Goal: Communication & Community: Participate in discussion

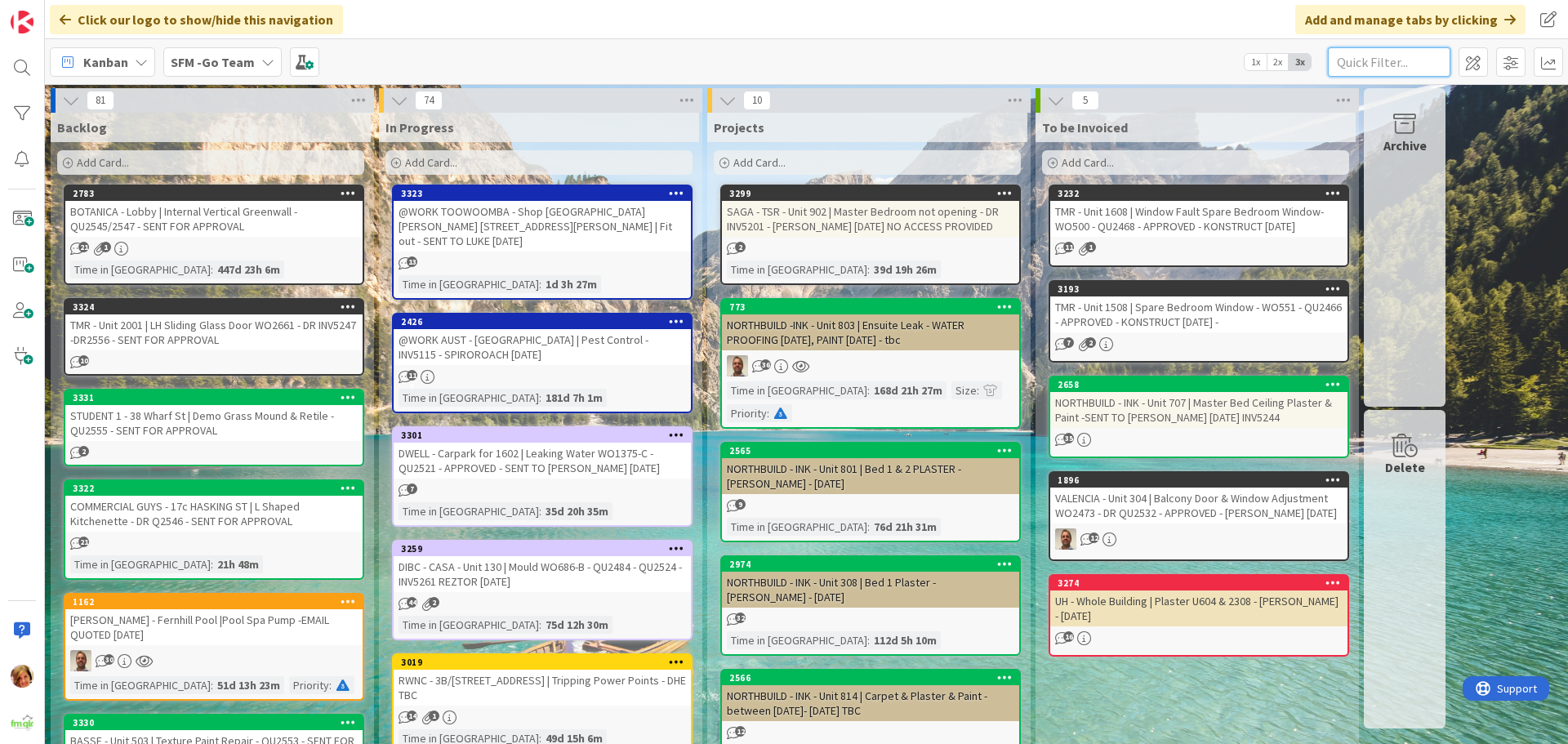
click at [1383, 62] on input "text" at bounding box center [1388, 62] width 123 height 30
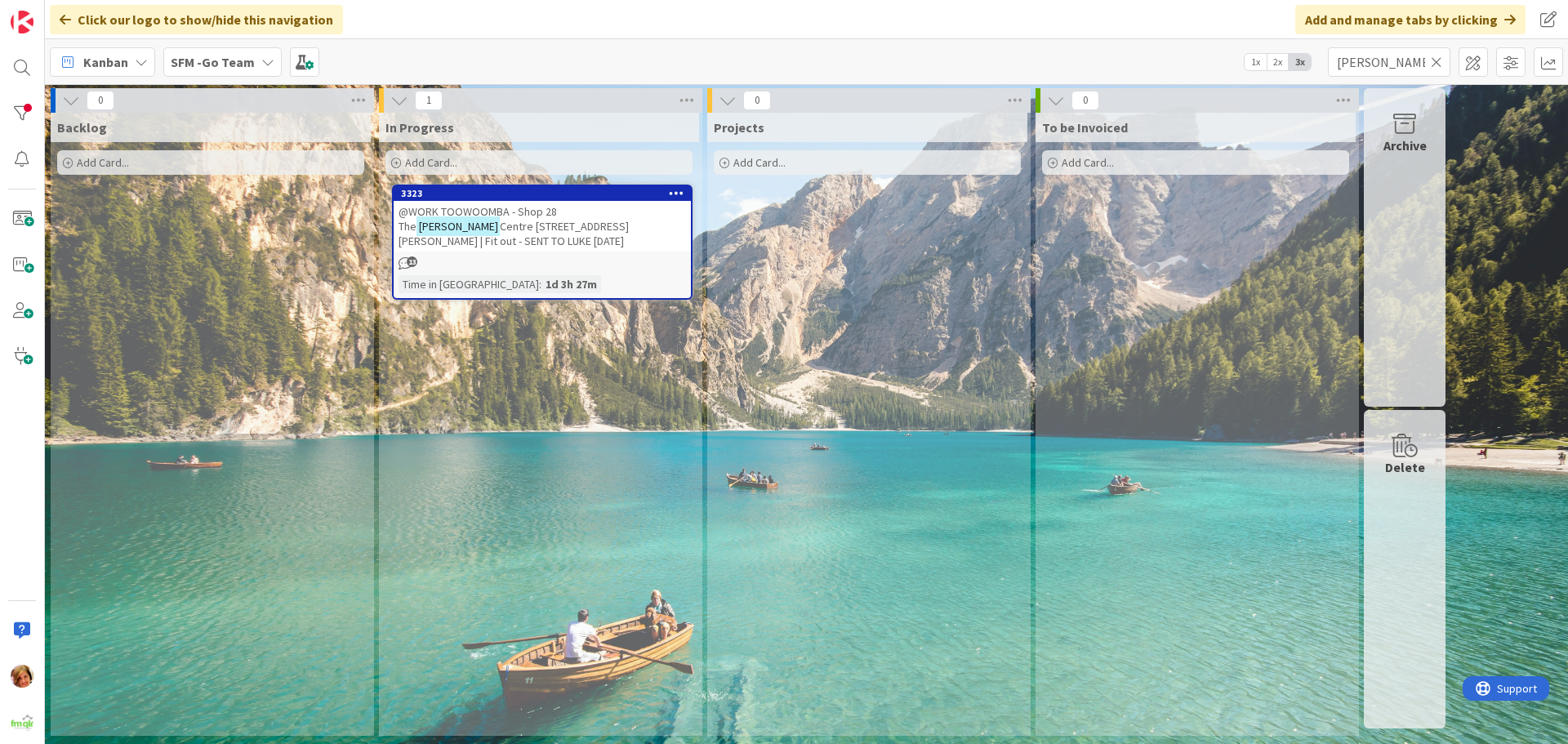
click at [492, 212] on span "@WORK TOOWOOMBA - Shop 28 The" at bounding box center [478, 219] width 159 height 30
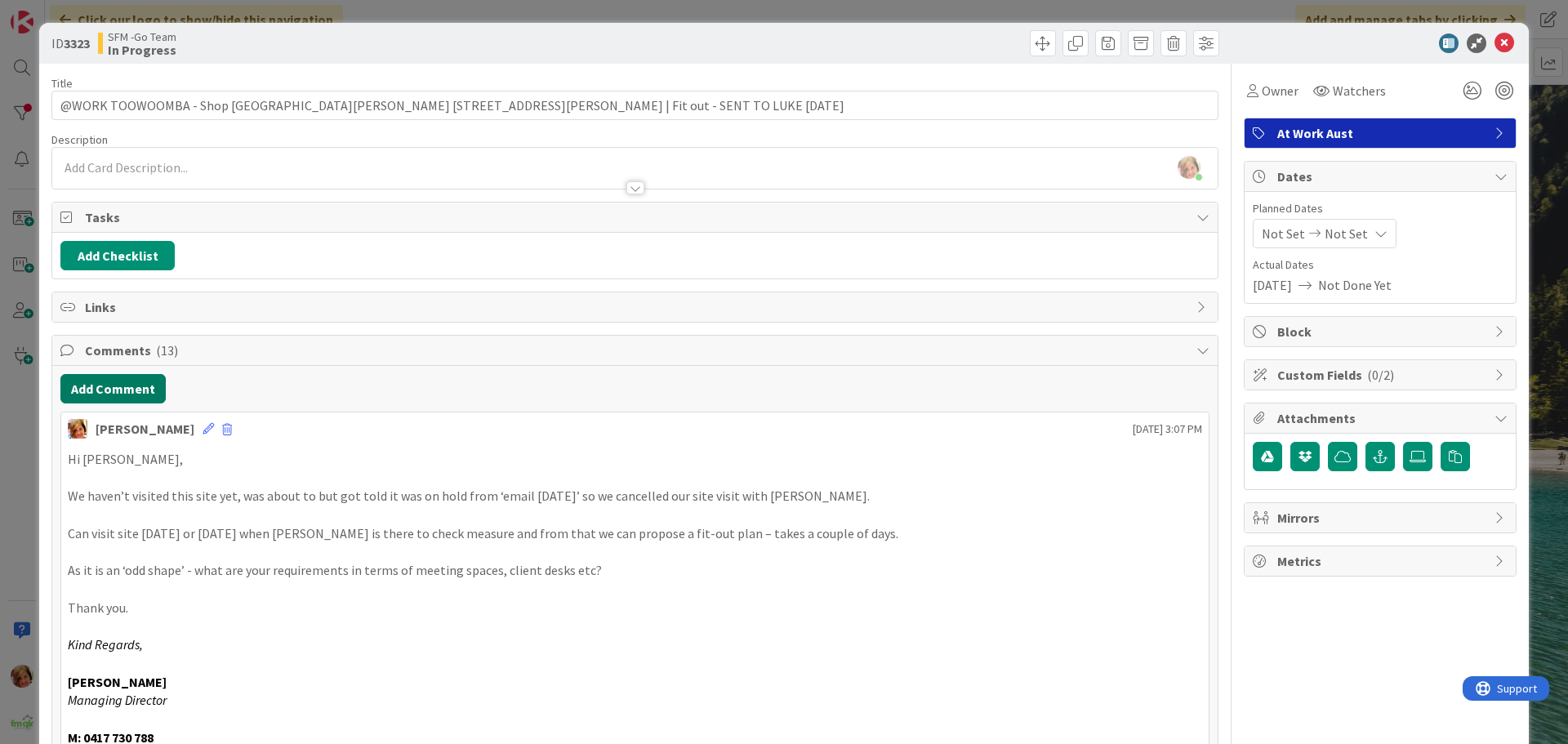
click at [103, 389] on button "Add Comment" at bounding box center [112, 389] width 105 height 30
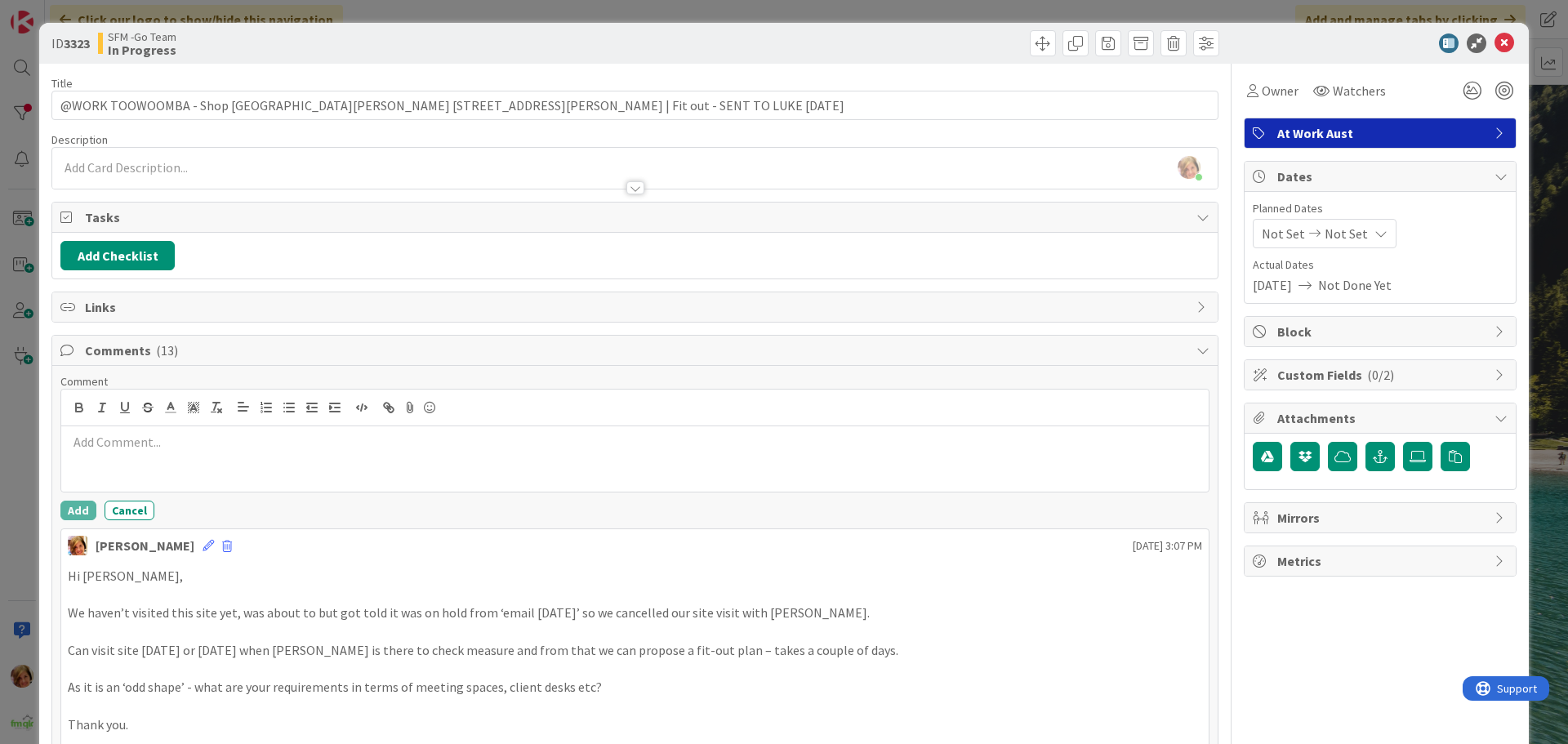
click at [162, 440] on p at bounding box center [635, 443] width 1134 height 19
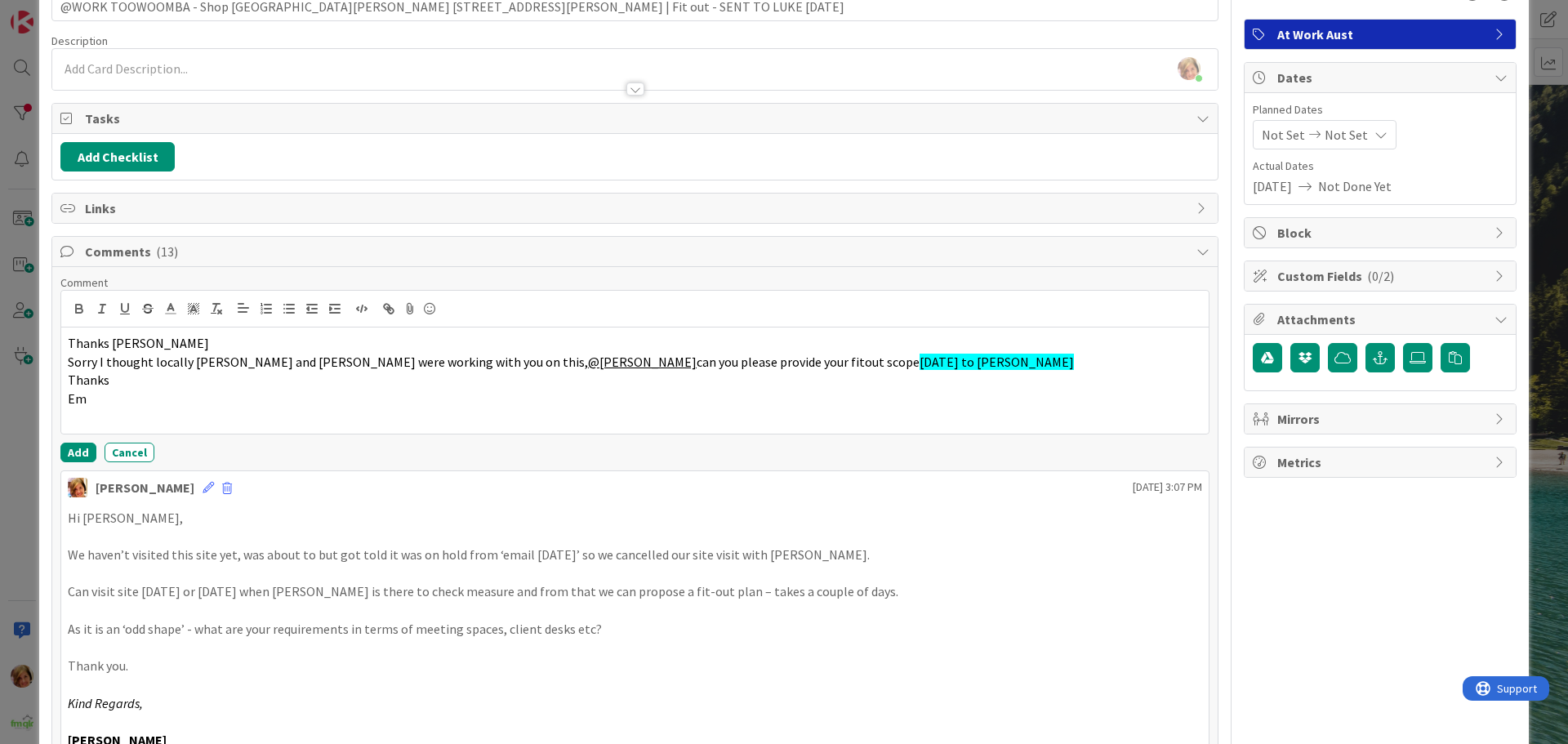
scroll to position [245, 0]
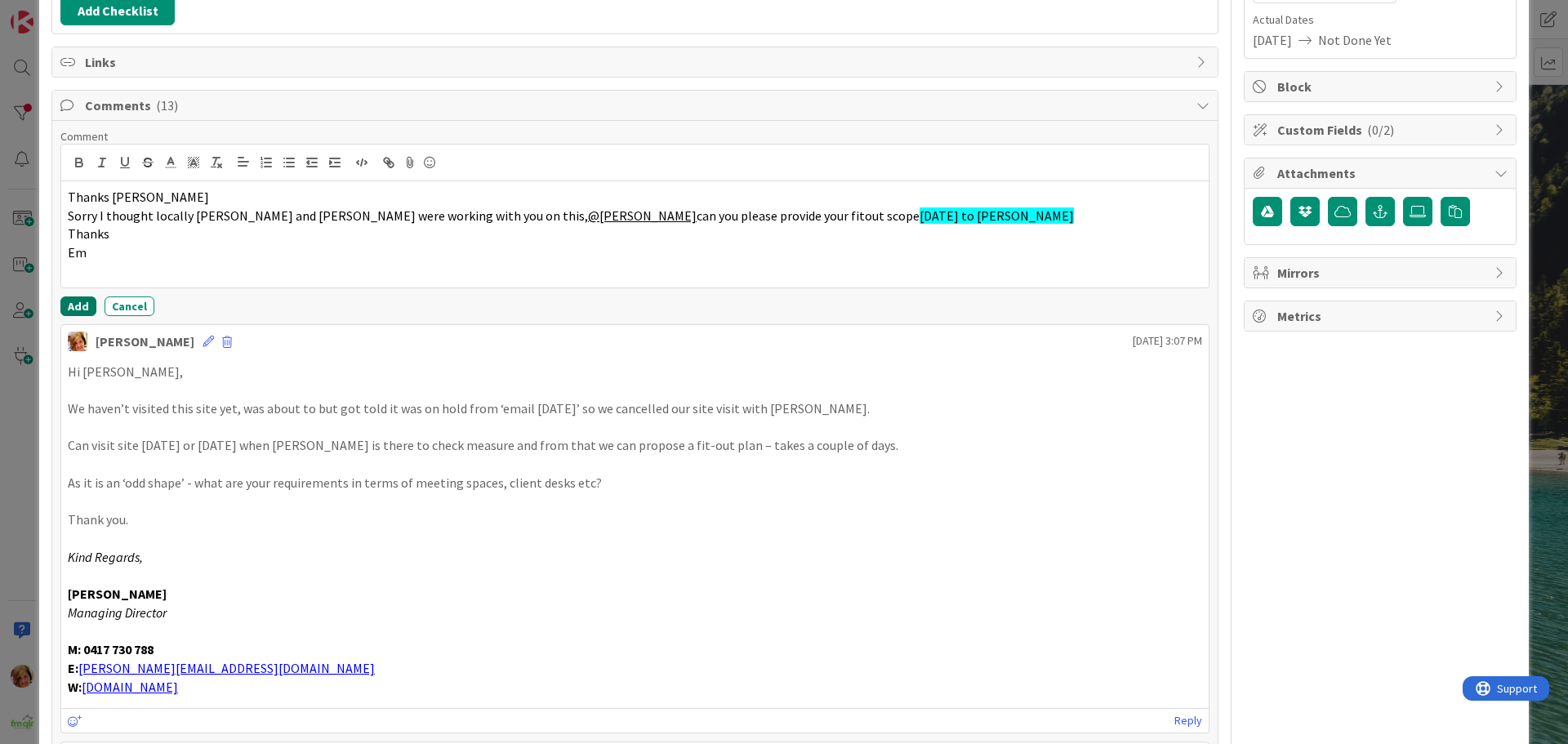
click at [77, 303] on button "Add" at bounding box center [78, 306] width 36 height 19
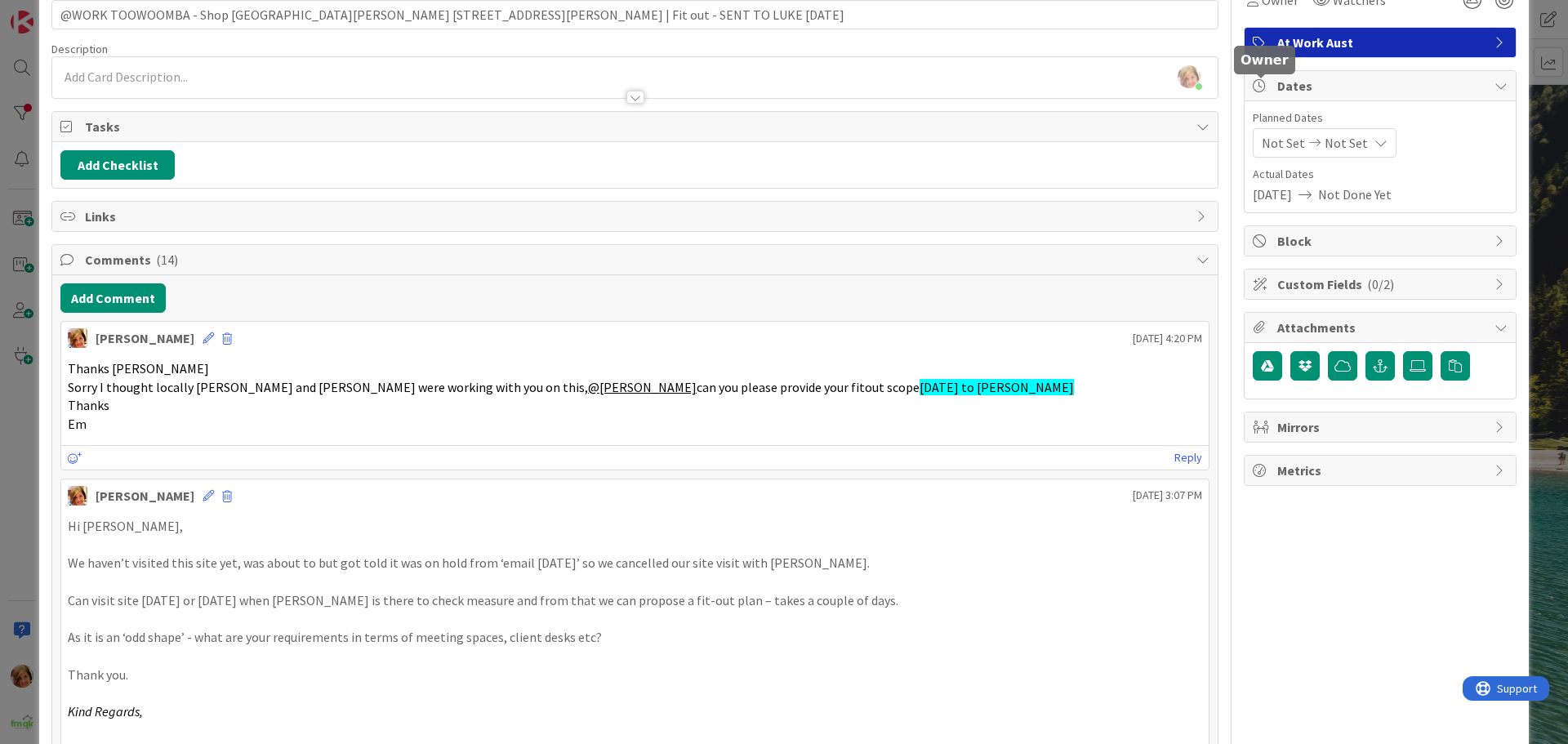
scroll to position [0, 0]
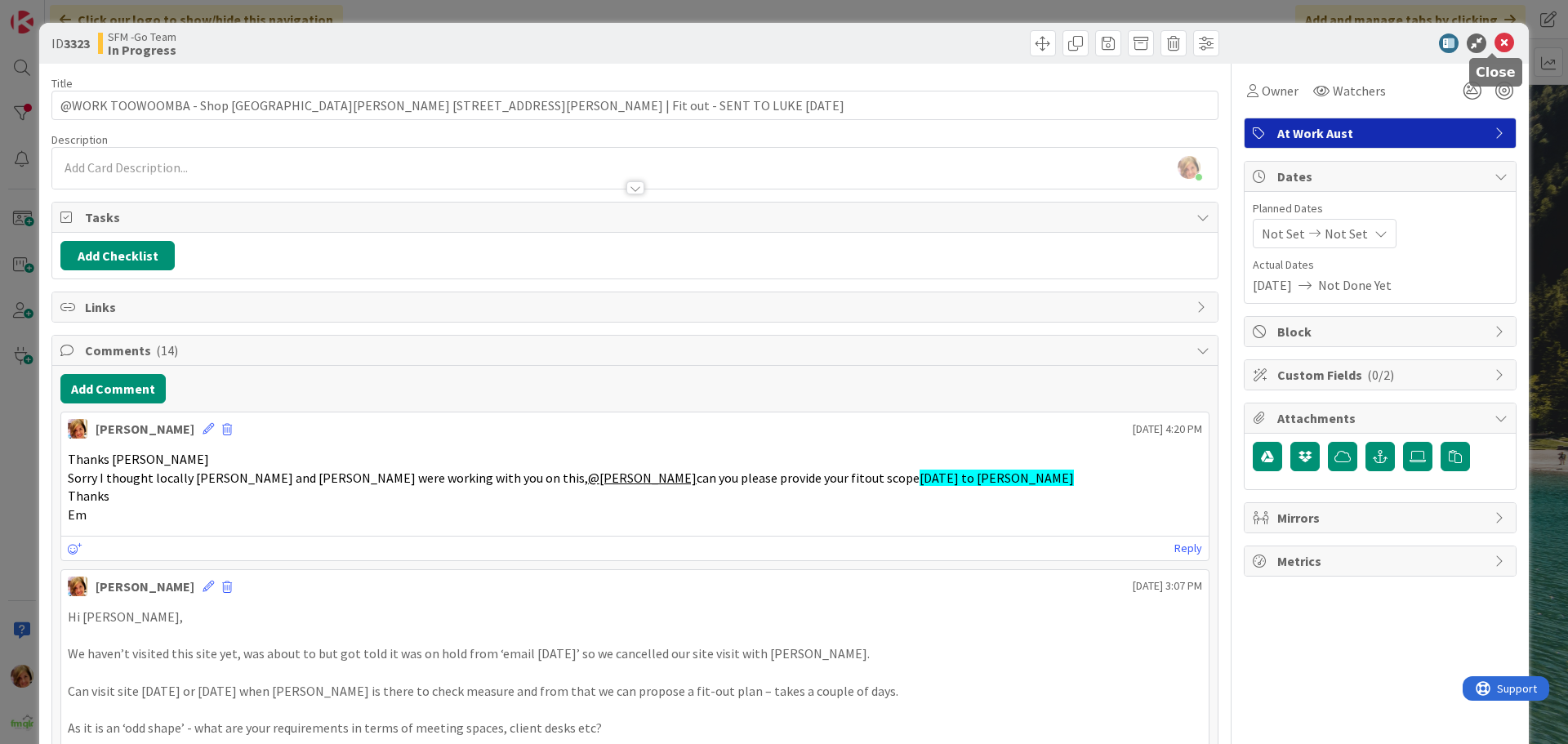
click at [1495, 40] on icon at bounding box center [1504, 43] width 19 height 19
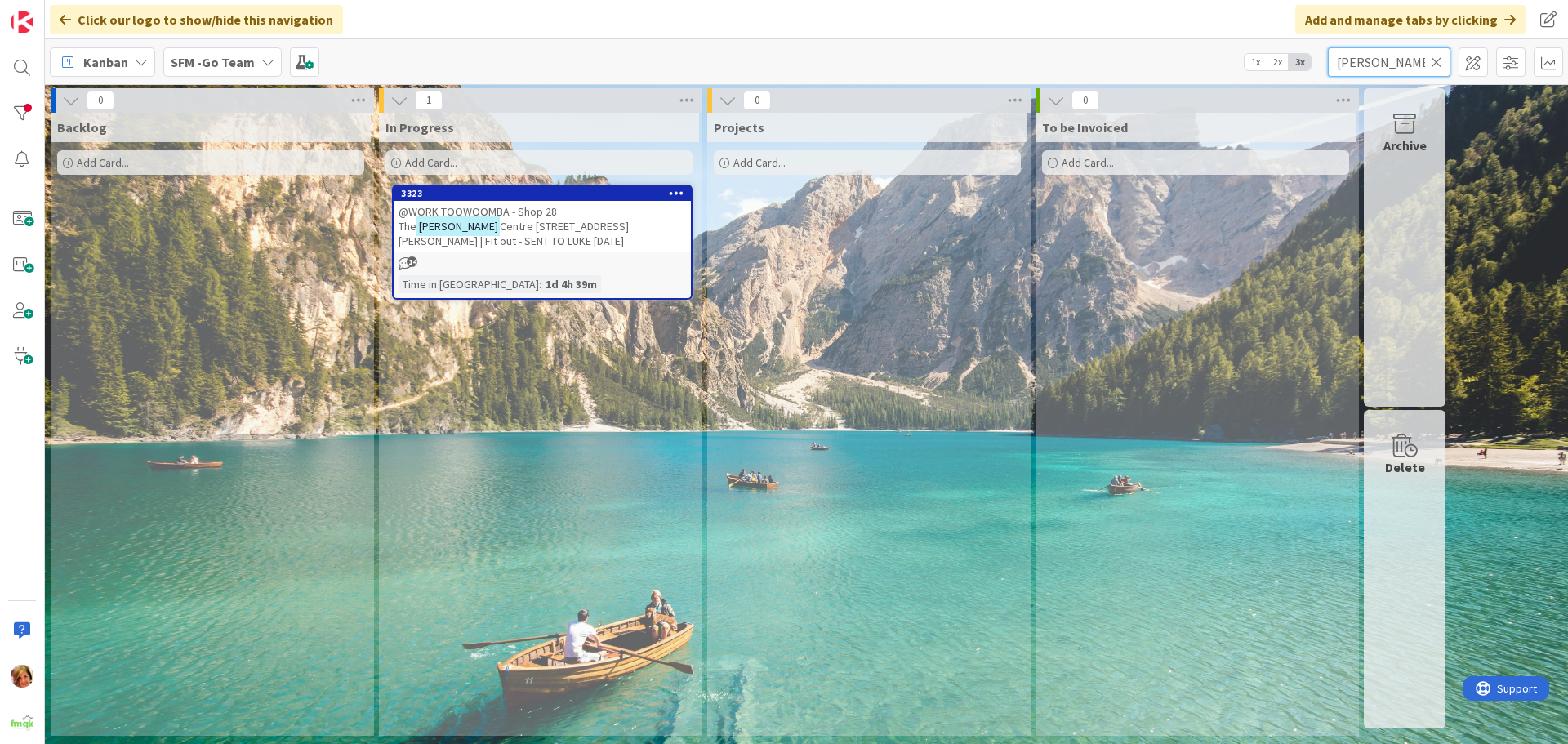
click at [1391, 59] on input "[PERSON_NAME]" at bounding box center [1388, 62] width 123 height 30
type input "h"
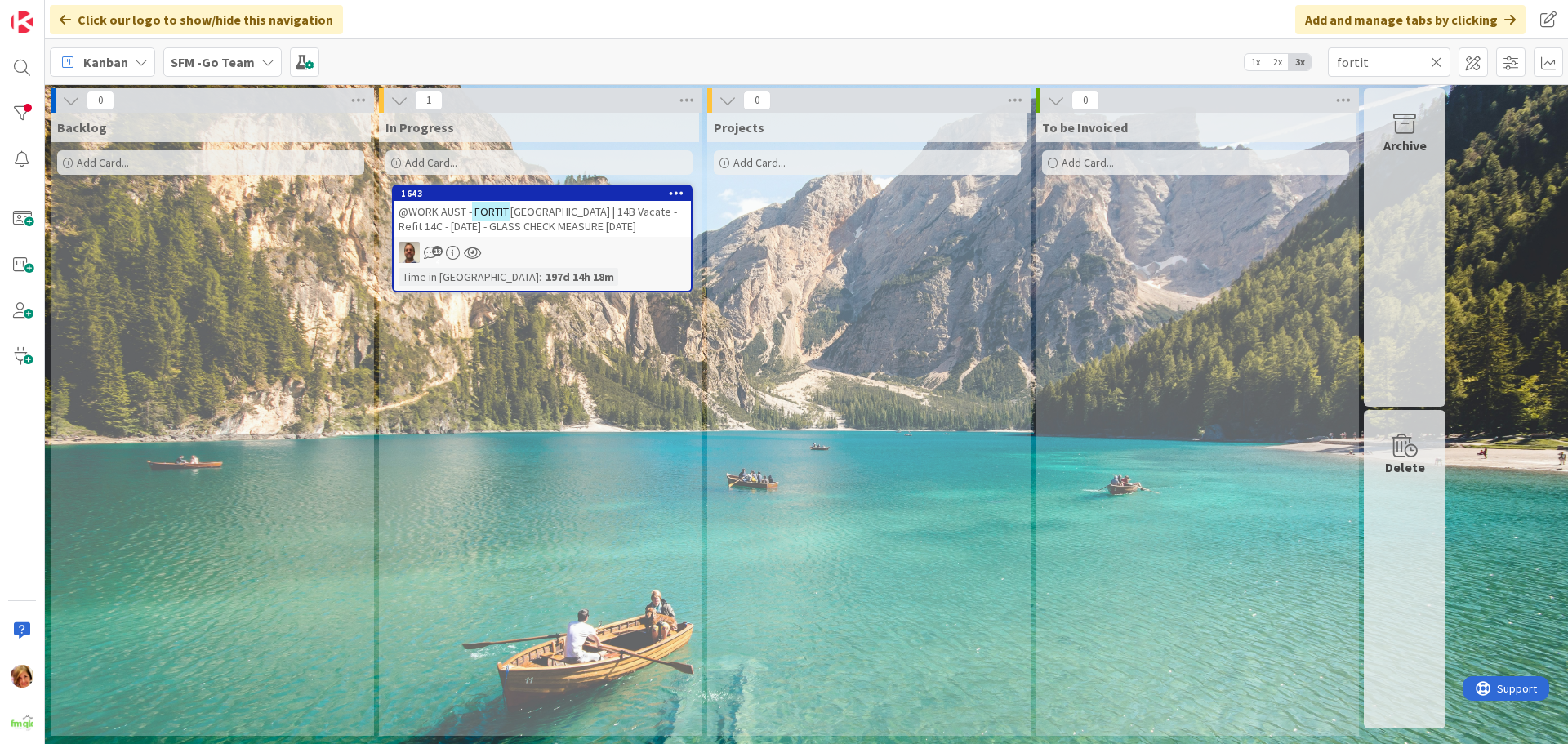
click at [552, 218] on span "[GEOGRAPHIC_DATA] | 14B Vacate - Refit 14C - [DATE] - GLASS CHECK MEASURE [DATE]" at bounding box center [537, 219] width 278 height 30
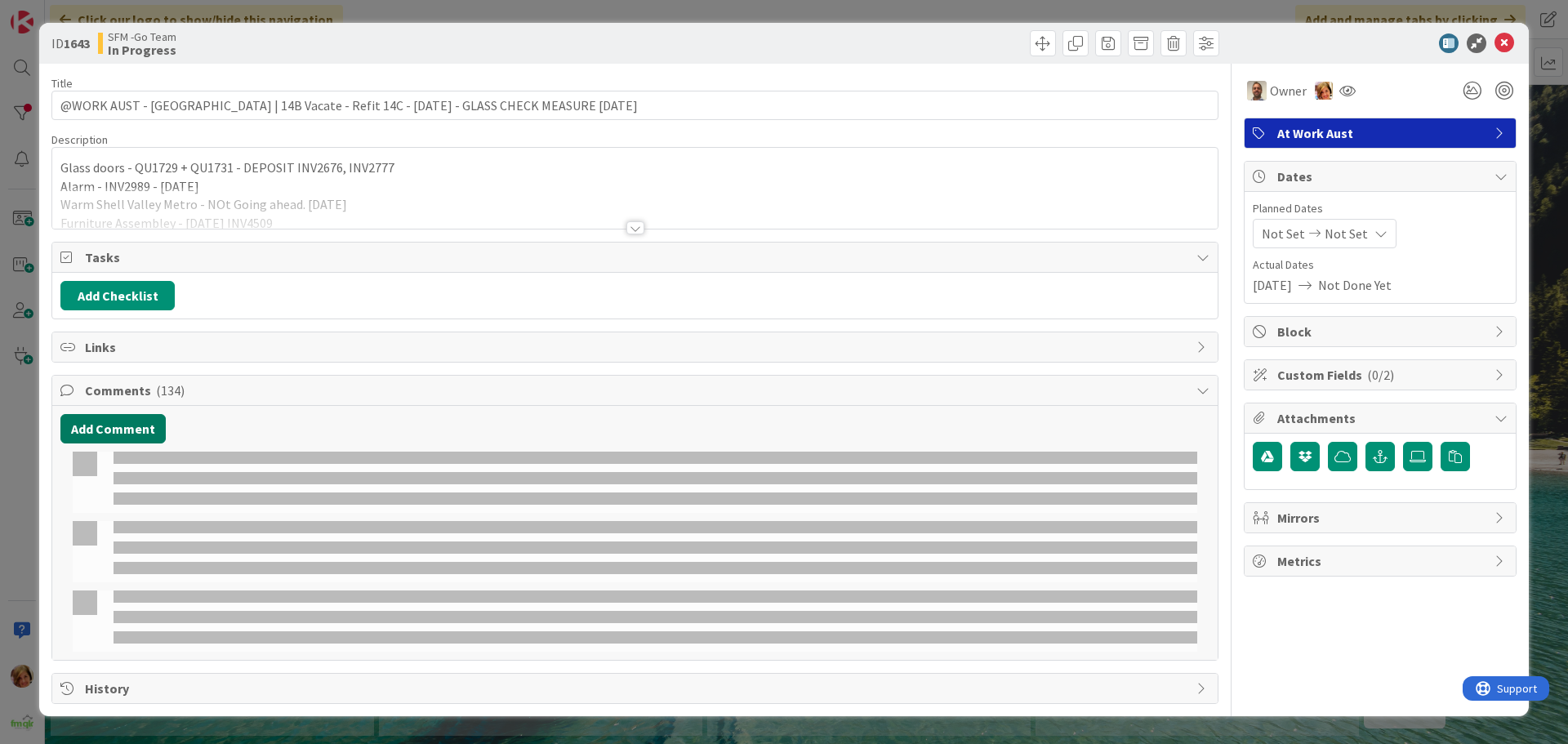
click at [101, 429] on button "Add Comment" at bounding box center [112, 429] width 105 height 30
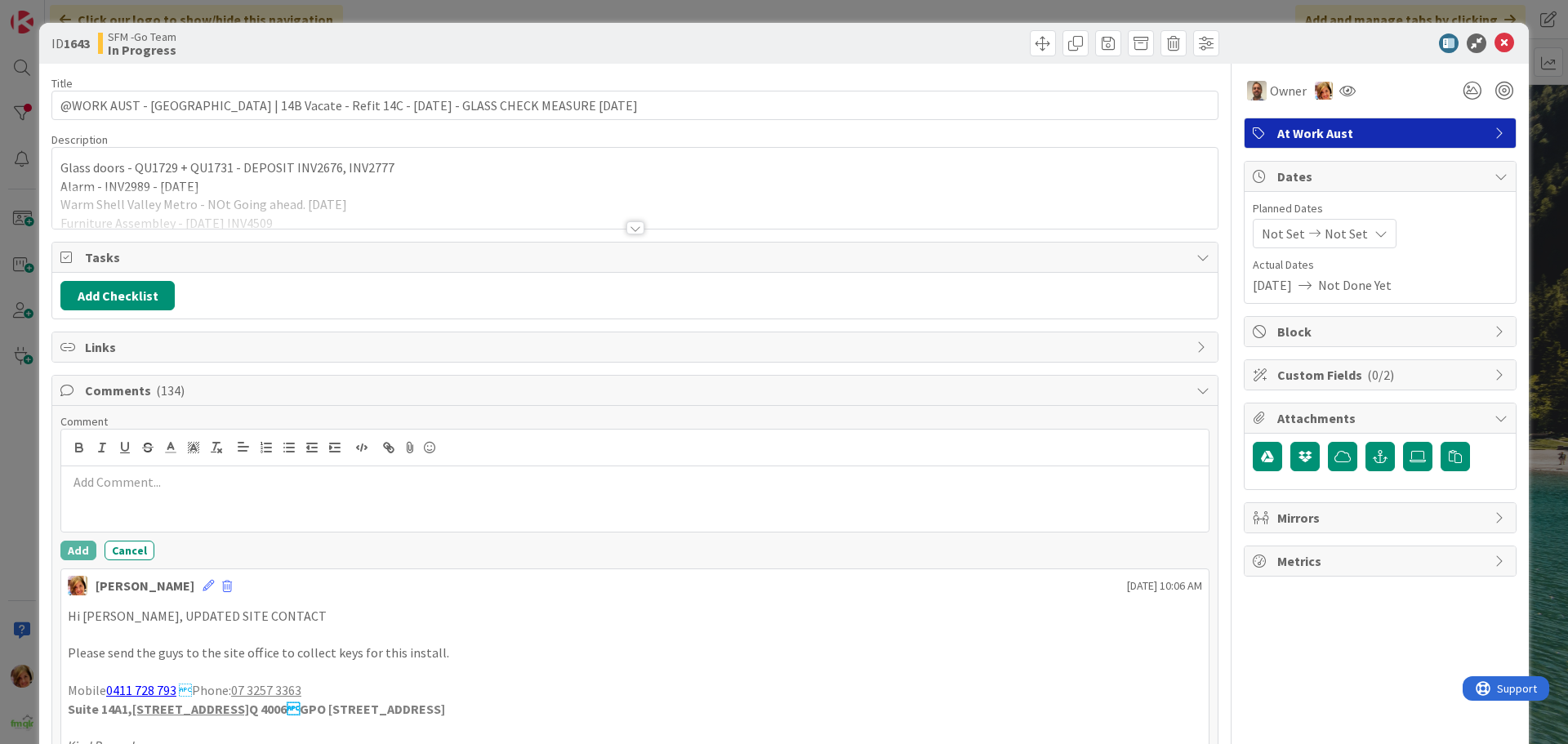
click at [149, 490] on p at bounding box center [635, 482] width 1134 height 19
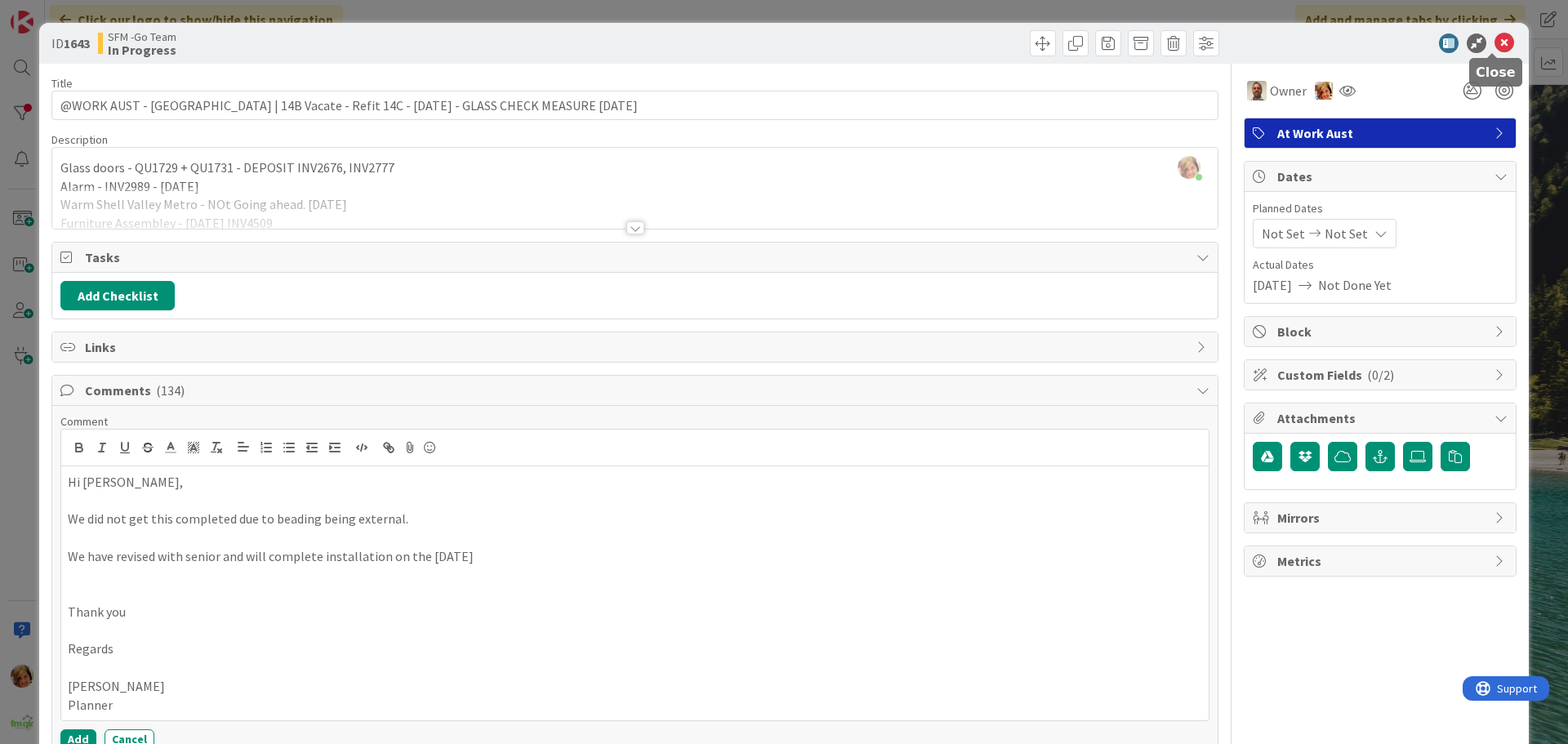
drag, startPoint x: 1491, startPoint y: 39, endPoint x: 1478, endPoint y: 44, distance: 13.9
click at [1495, 39] on icon at bounding box center [1504, 43] width 19 height 19
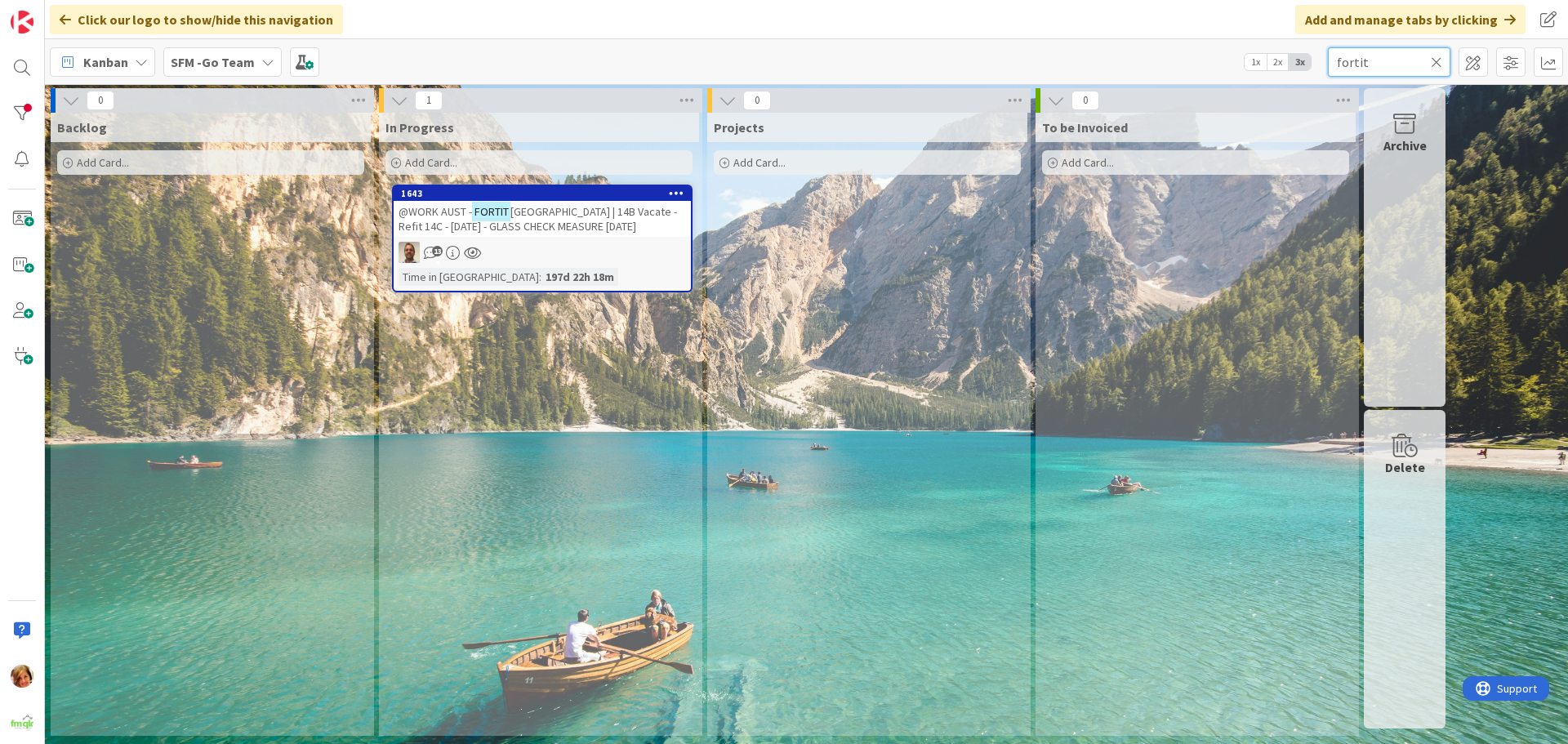
click at [1381, 62] on input "fortit" at bounding box center [1388, 62] width 123 height 30
type input "f"
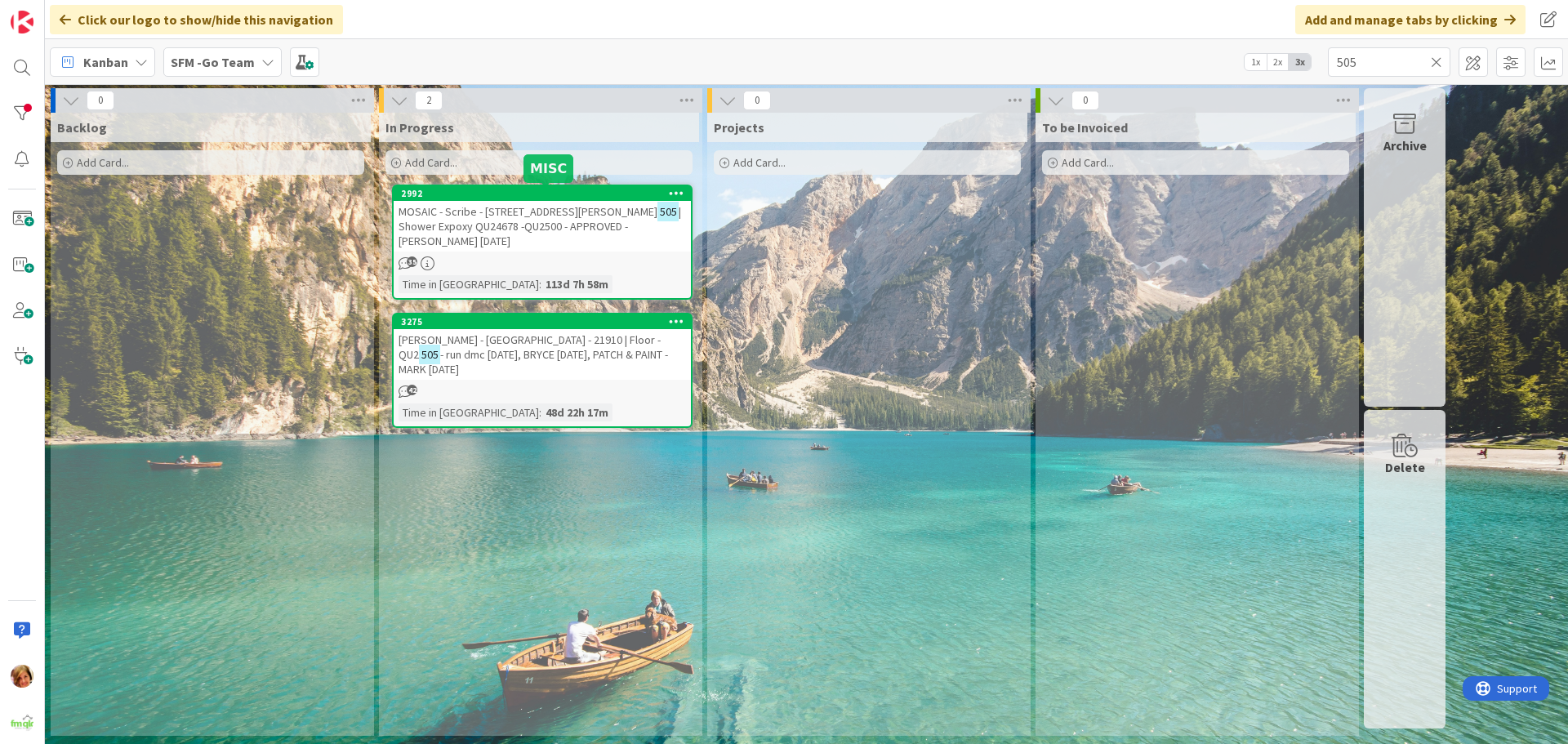
click at [502, 219] on span "| Shower Expoxy QU24678 -QU2500 - APPROVED - [PERSON_NAME] [DATE]" at bounding box center [540, 226] width 282 height 44
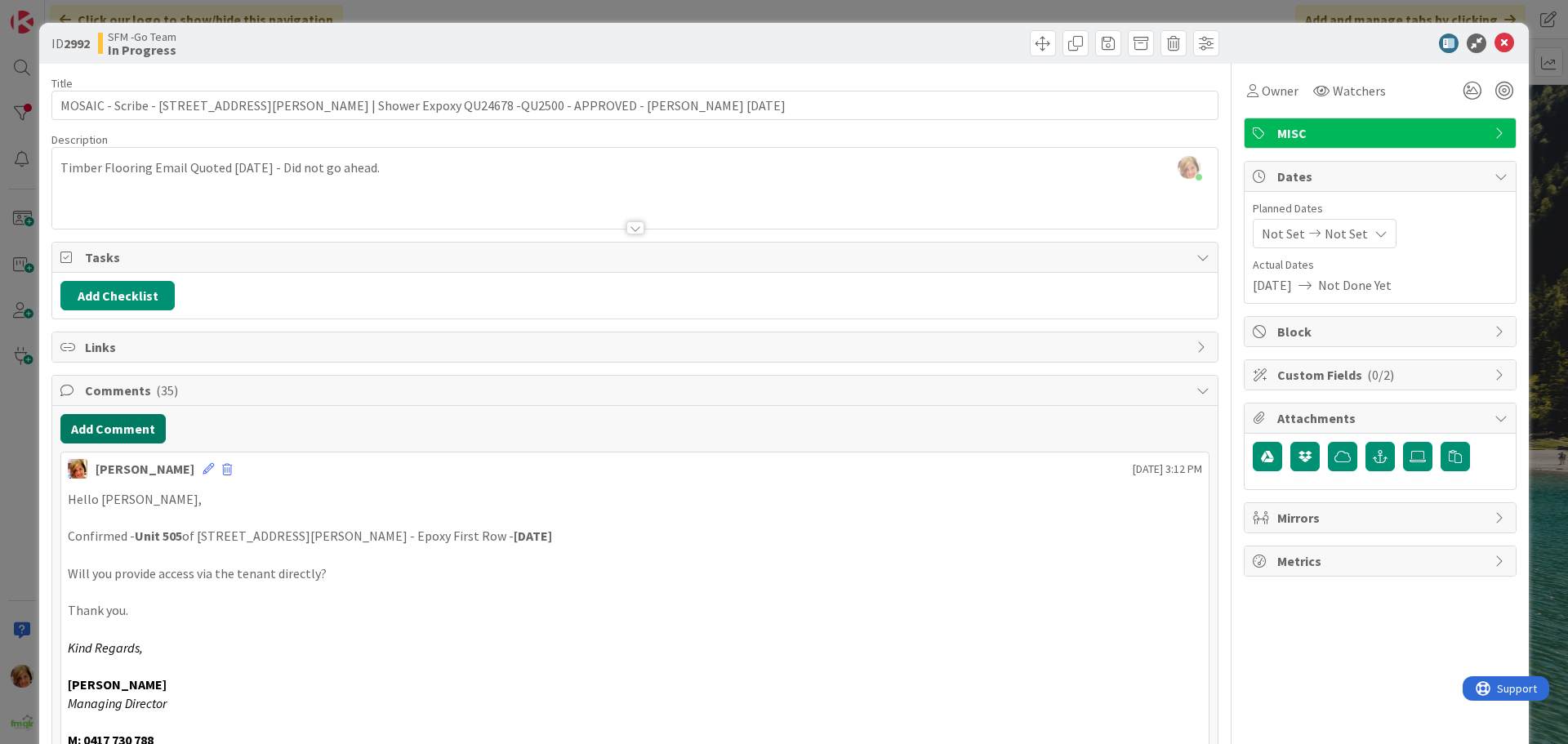
click at [97, 424] on button "Add Comment" at bounding box center [112, 429] width 105 height 30
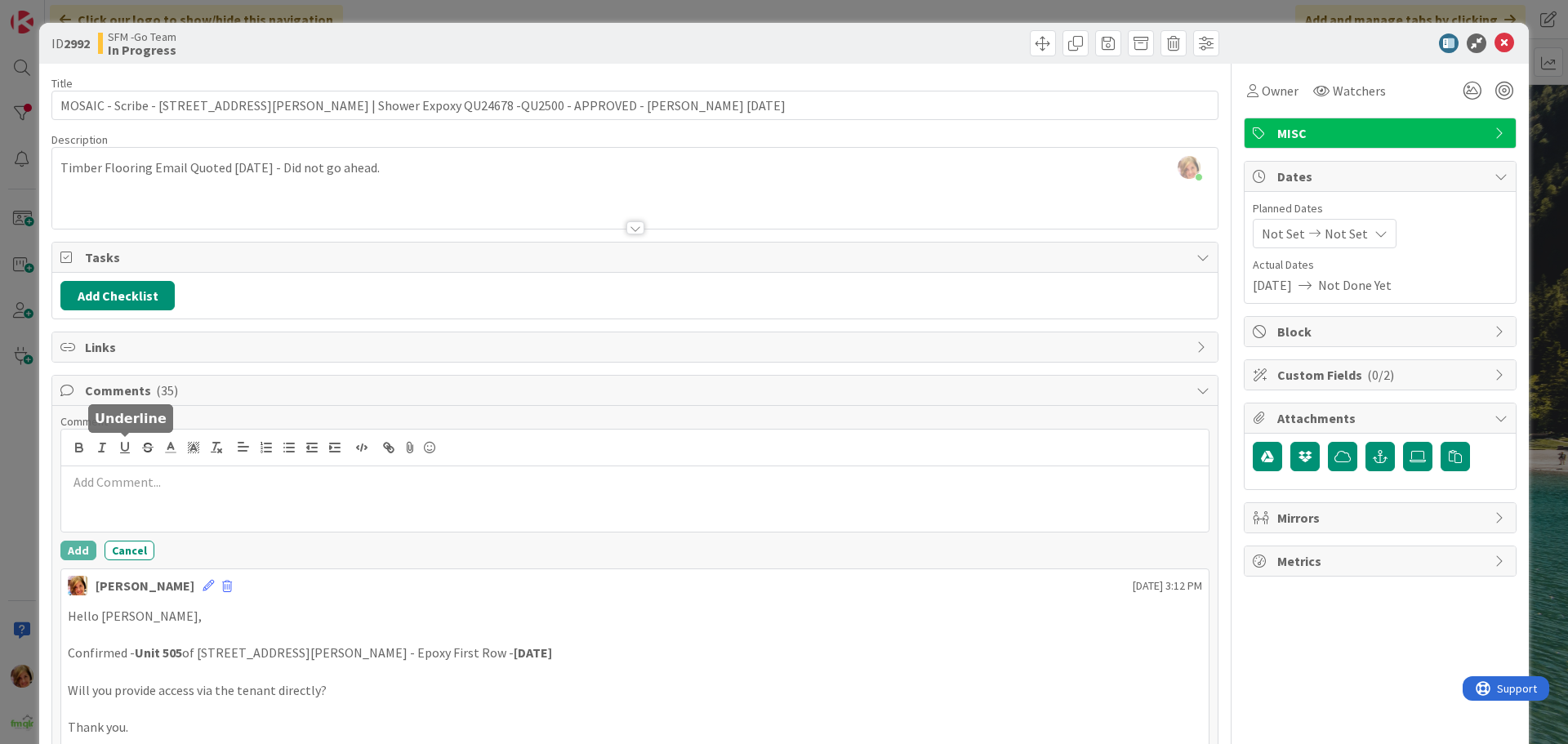
drag, startPoint x: 97, startPoint y: 424, endPoint x: 171, endPoint y: 477, distance: 91.0
click at [171, 477] on p at bounding box center [635, 482] width 1134 height 19
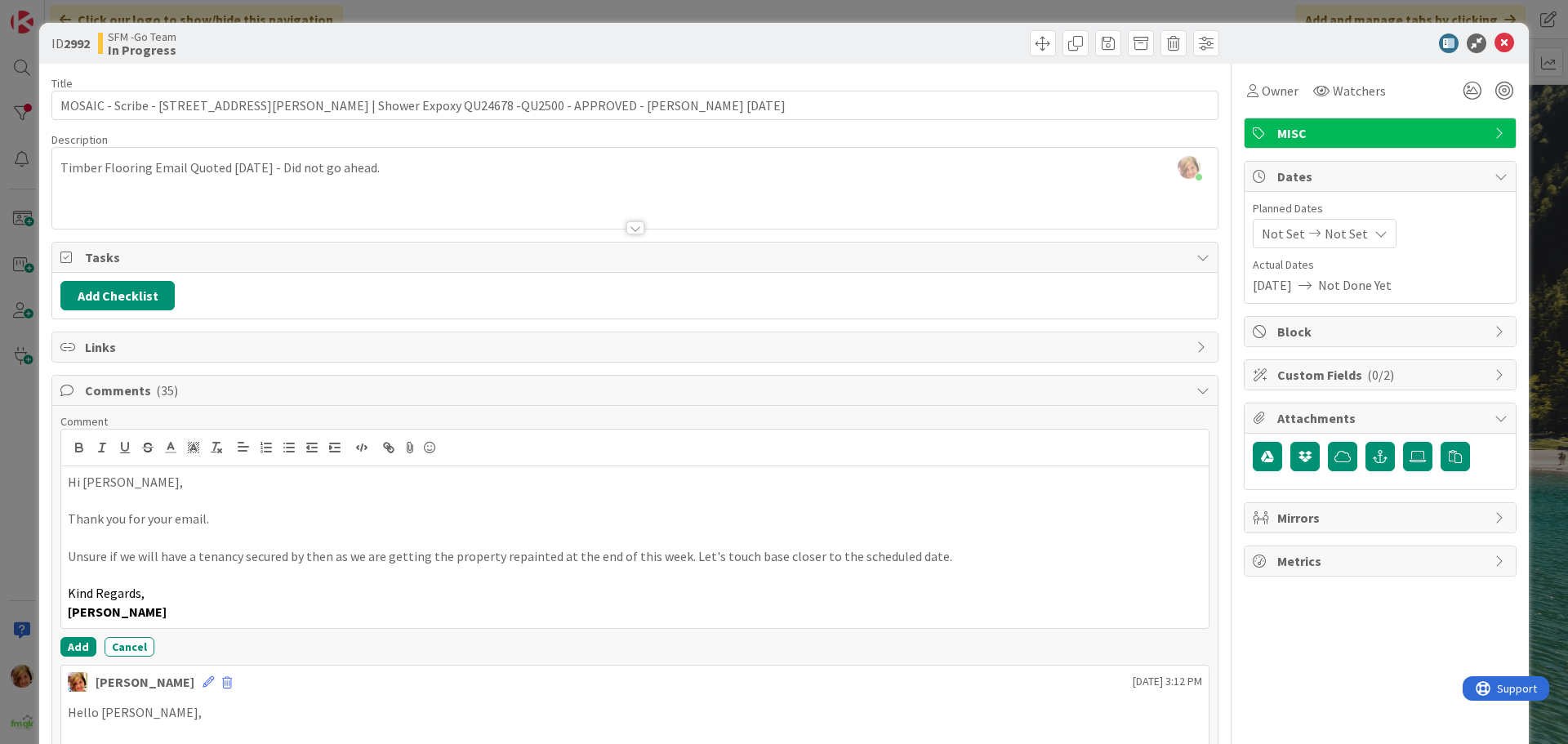
scroll to position [163, 0]
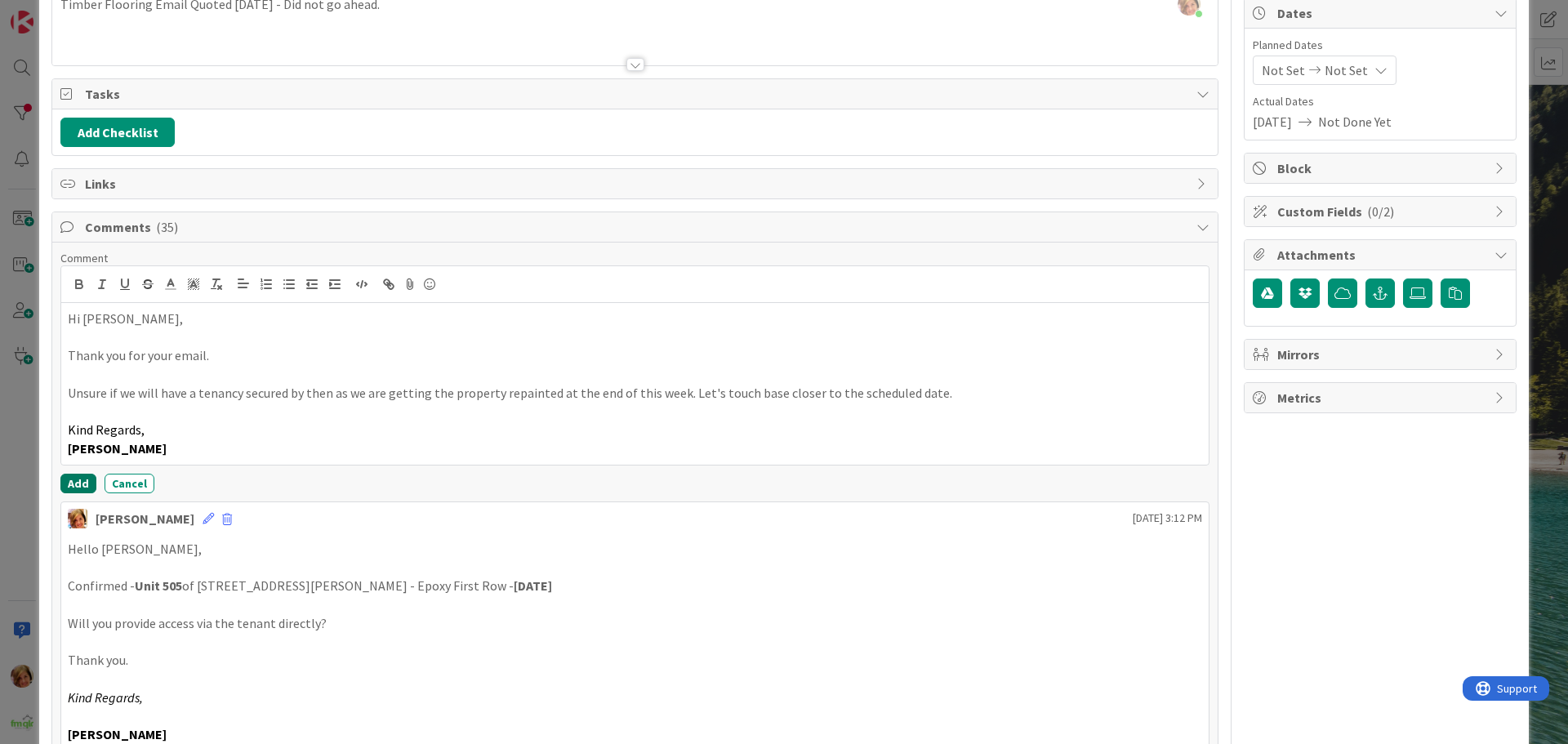
click at [71, 480] on button "Add" at bounding box center [78, 483] width 36 height 19
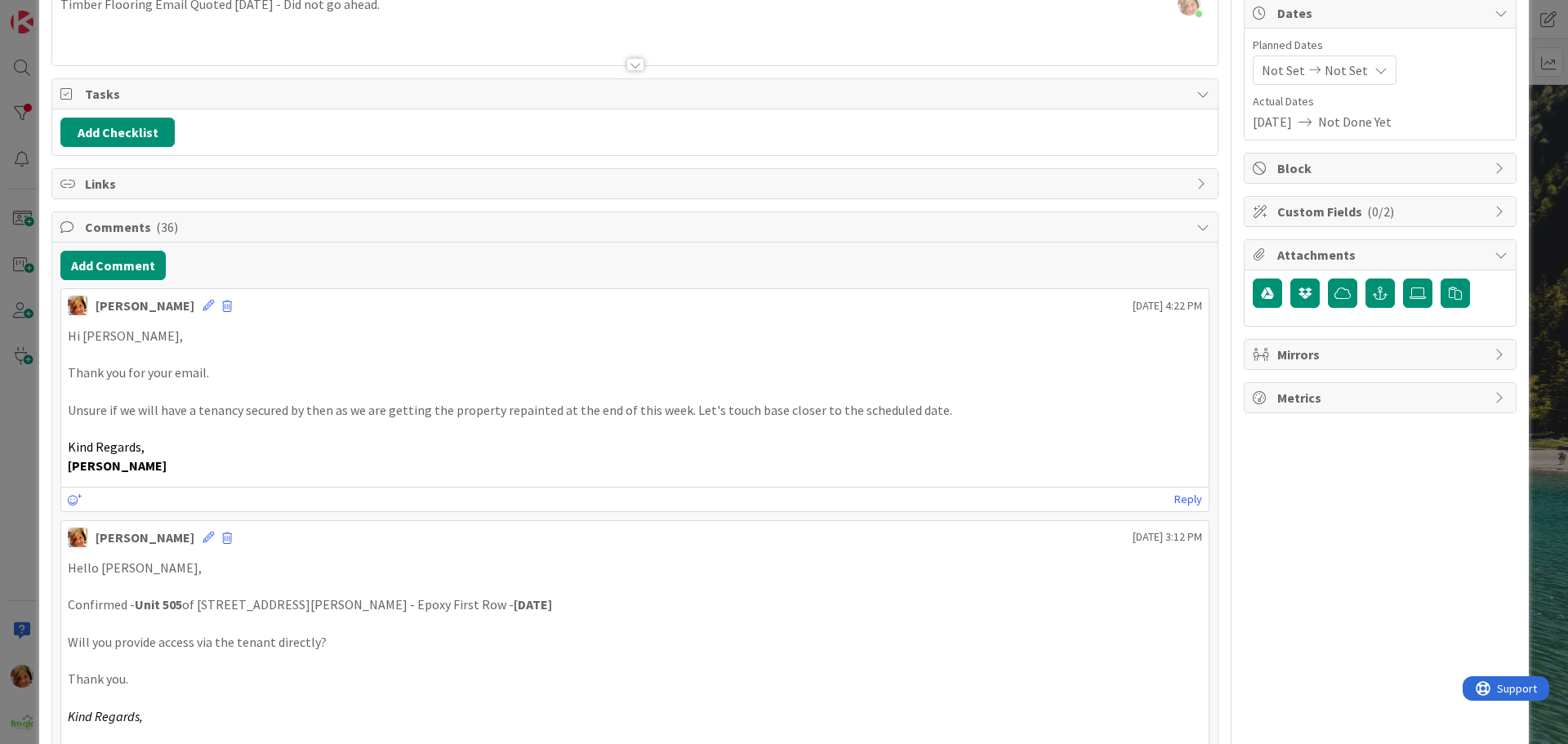
scroll to position [0, 0]
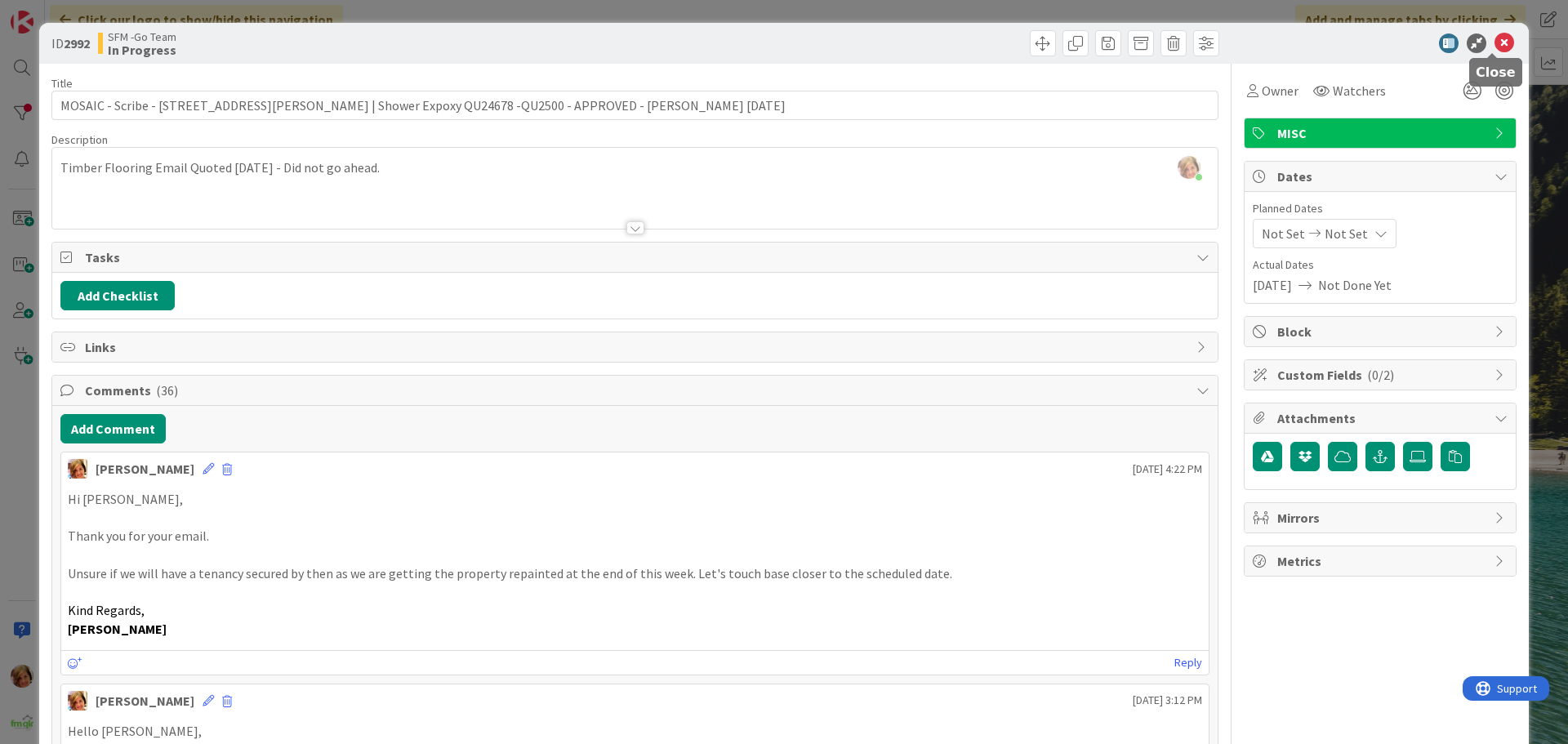
click at [1495, 42] on icon at bounding box center [1504, 43] width 19 height 19
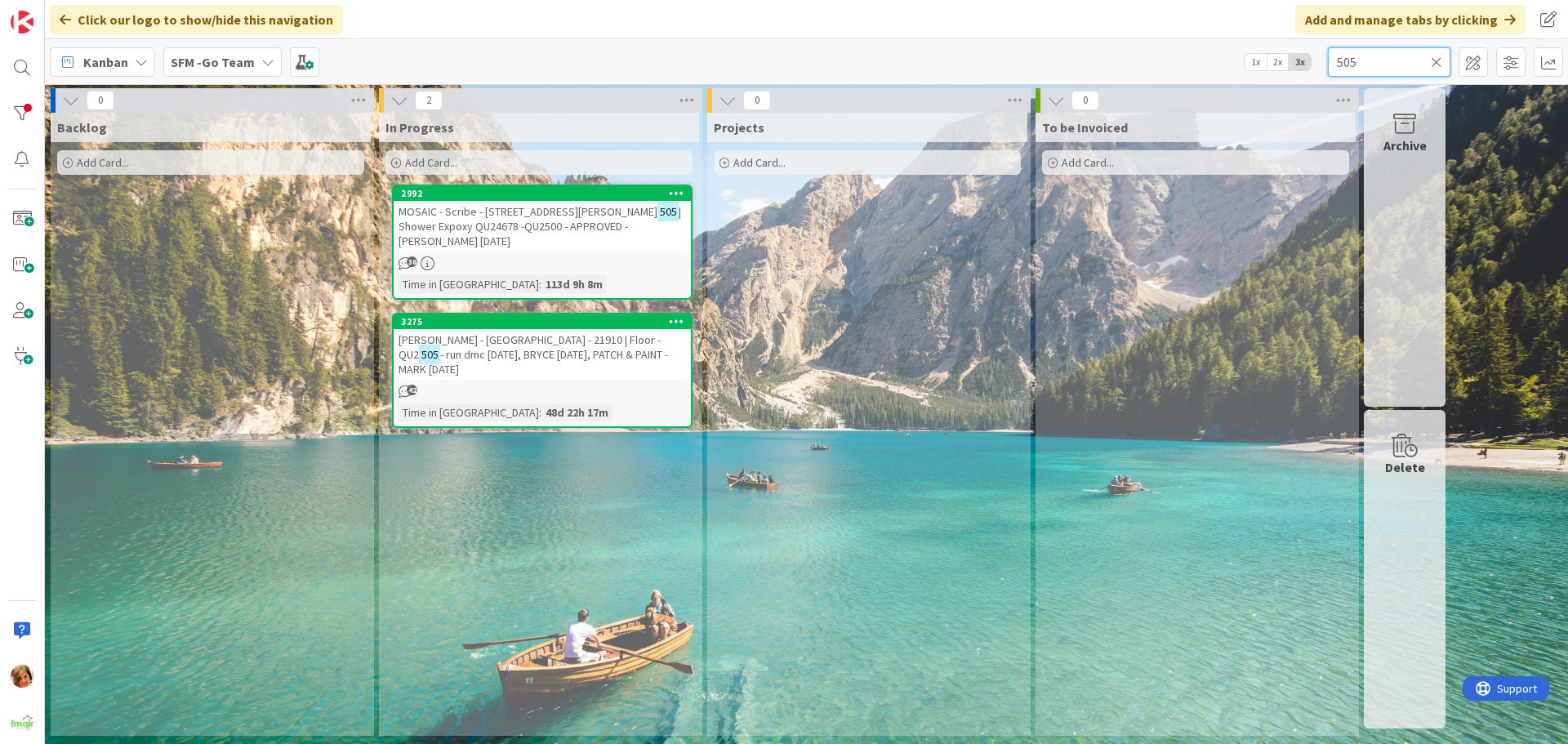
click at [1408, 58] on input "505" at bounding box center [1388, 62] width 123 height 30
type input "5"
type input "[PERSON_NAME]"
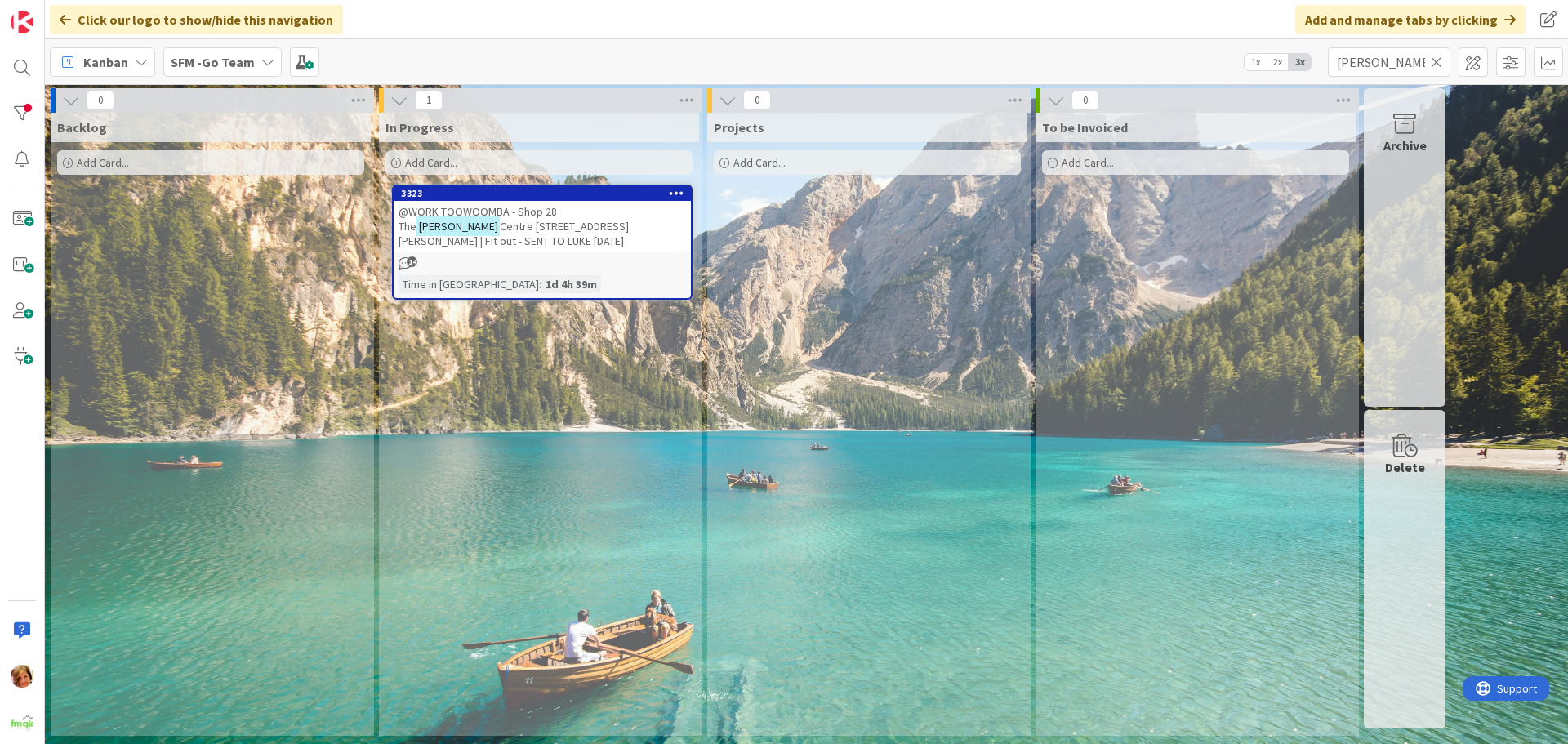
click at [485, 204] on span "@WORK TOOWOOMBA - Shop 28 The" at bounding box center [478, 219] width 159 height 30
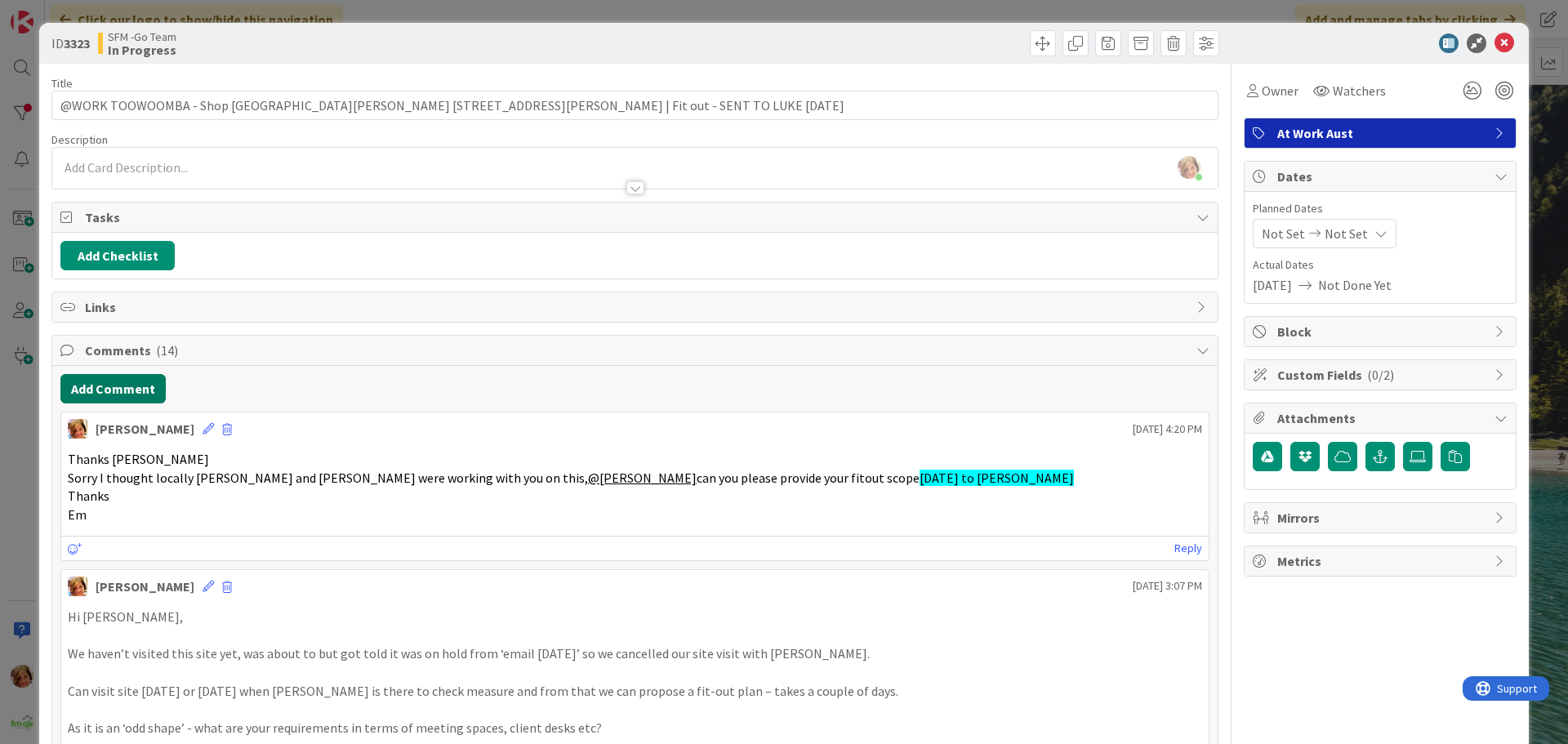
click at [125, 393] on button "Add Comment" at bounding box center [112, 389] width 105 height 30
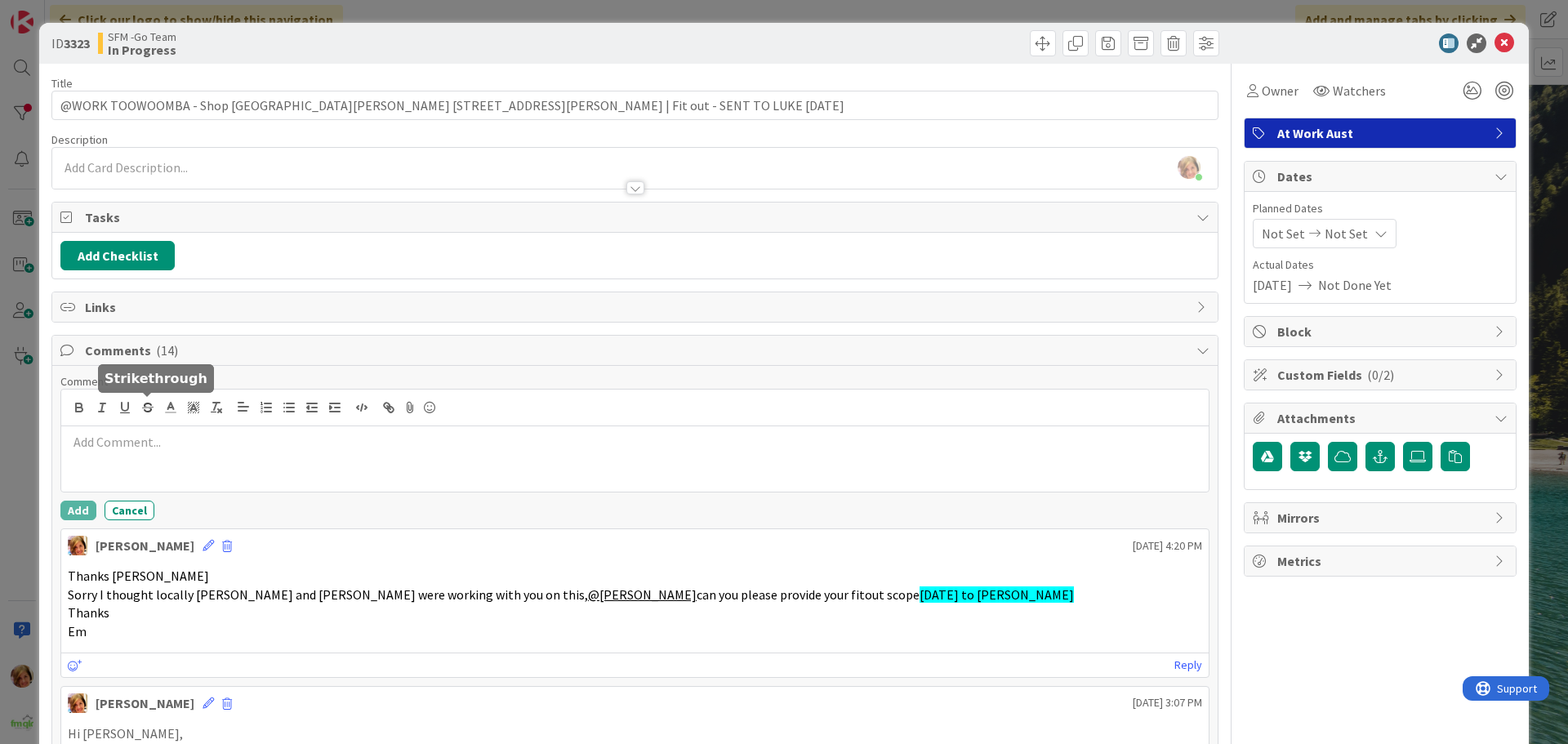
click at [220, 446] on p at bounding box center [635, 443] width 1134 height 19
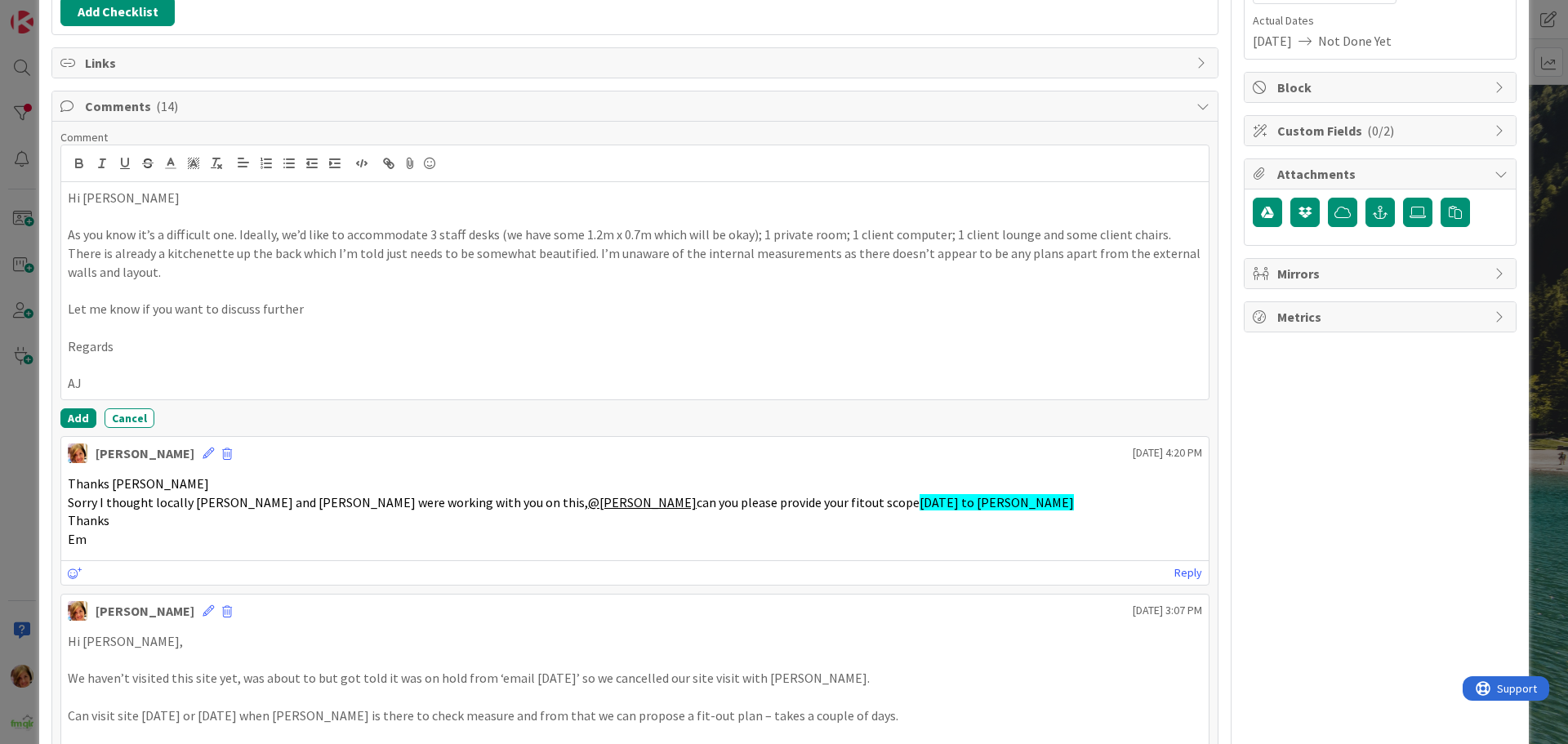
scroll to position [245, 0]
click at [75, 412] on button "Add" at bounding box center [78, 417] width 36 height 19
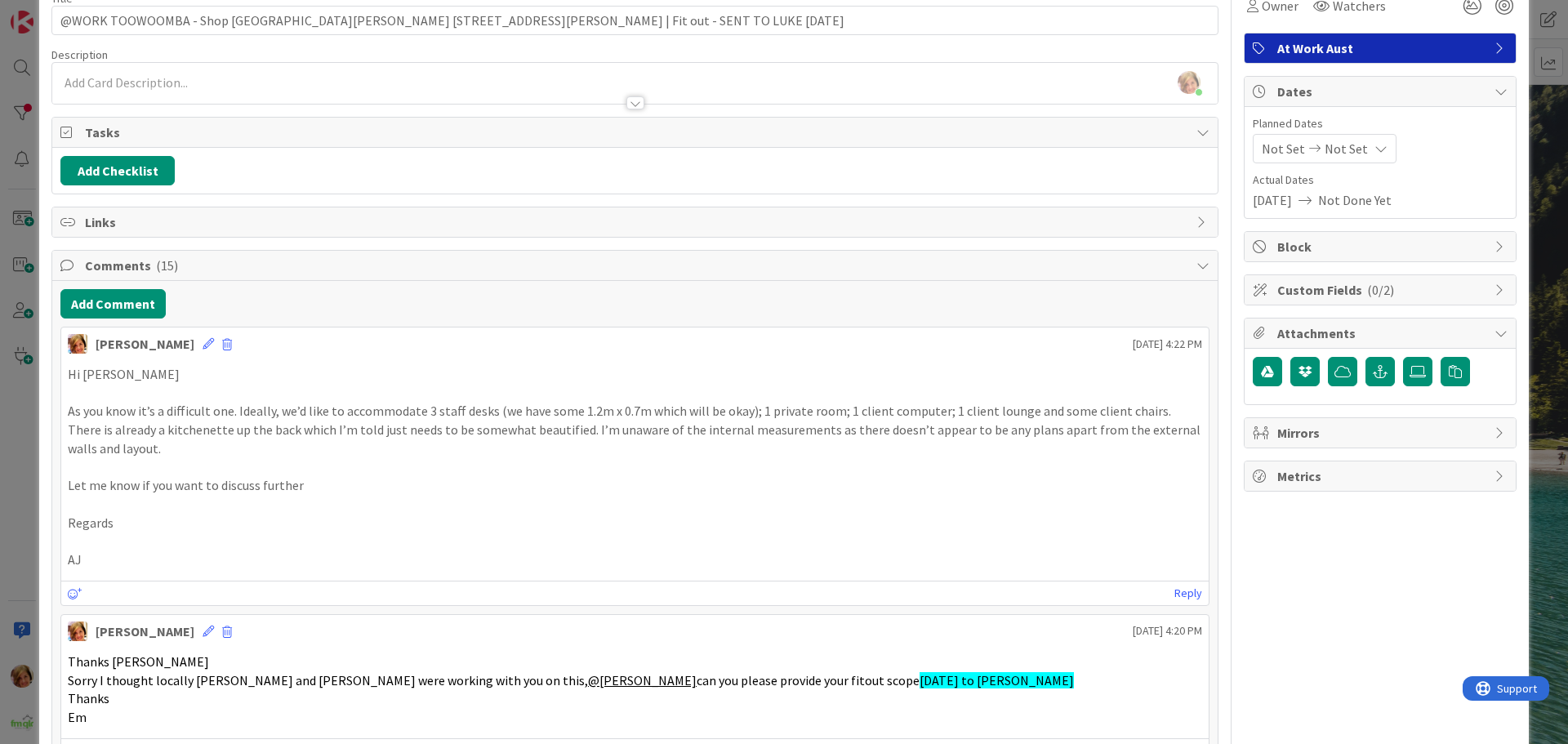
scroll to position [0, 0]
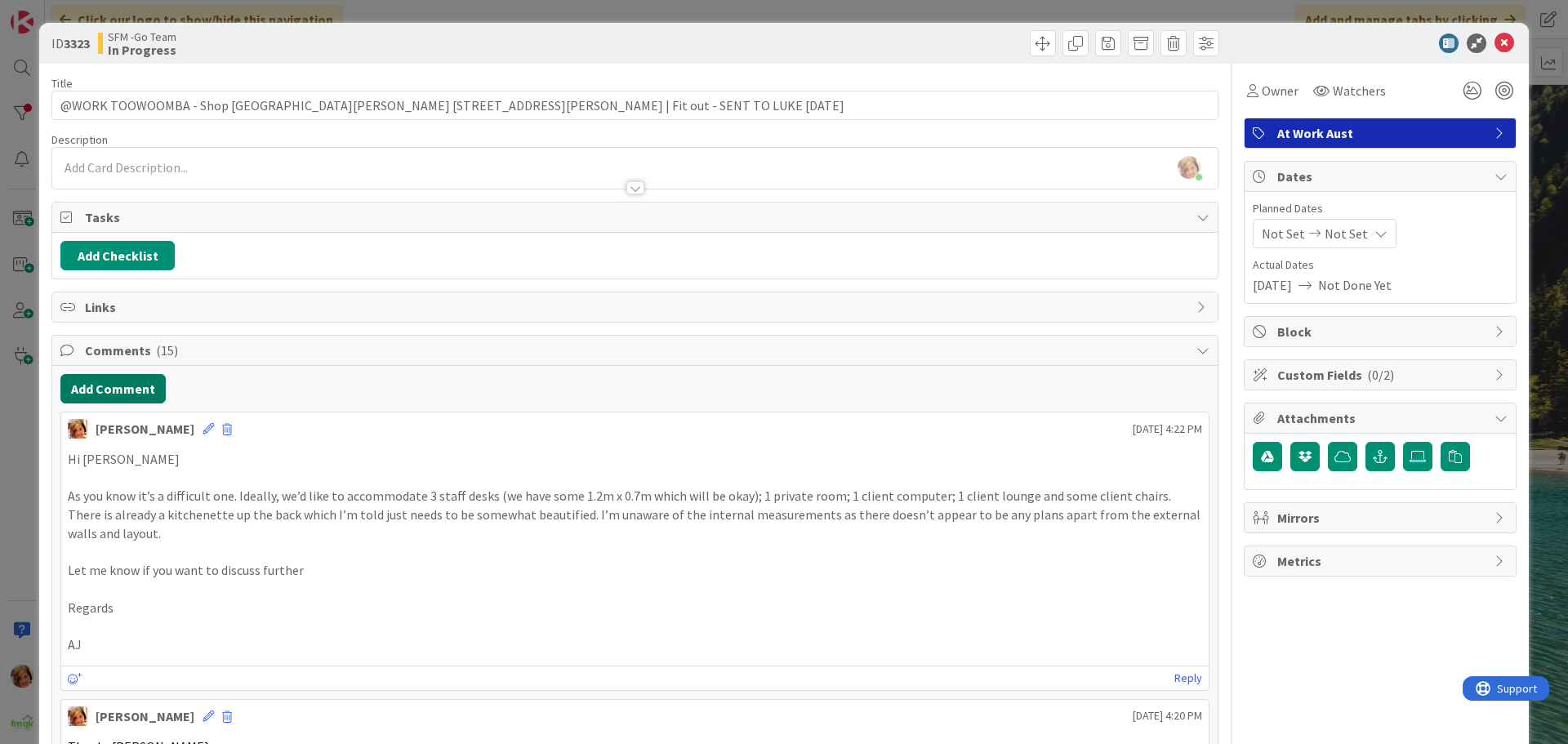
click at [99, 386] on button "Add Comment" at bounding box center [112, 389] width 105 height 30
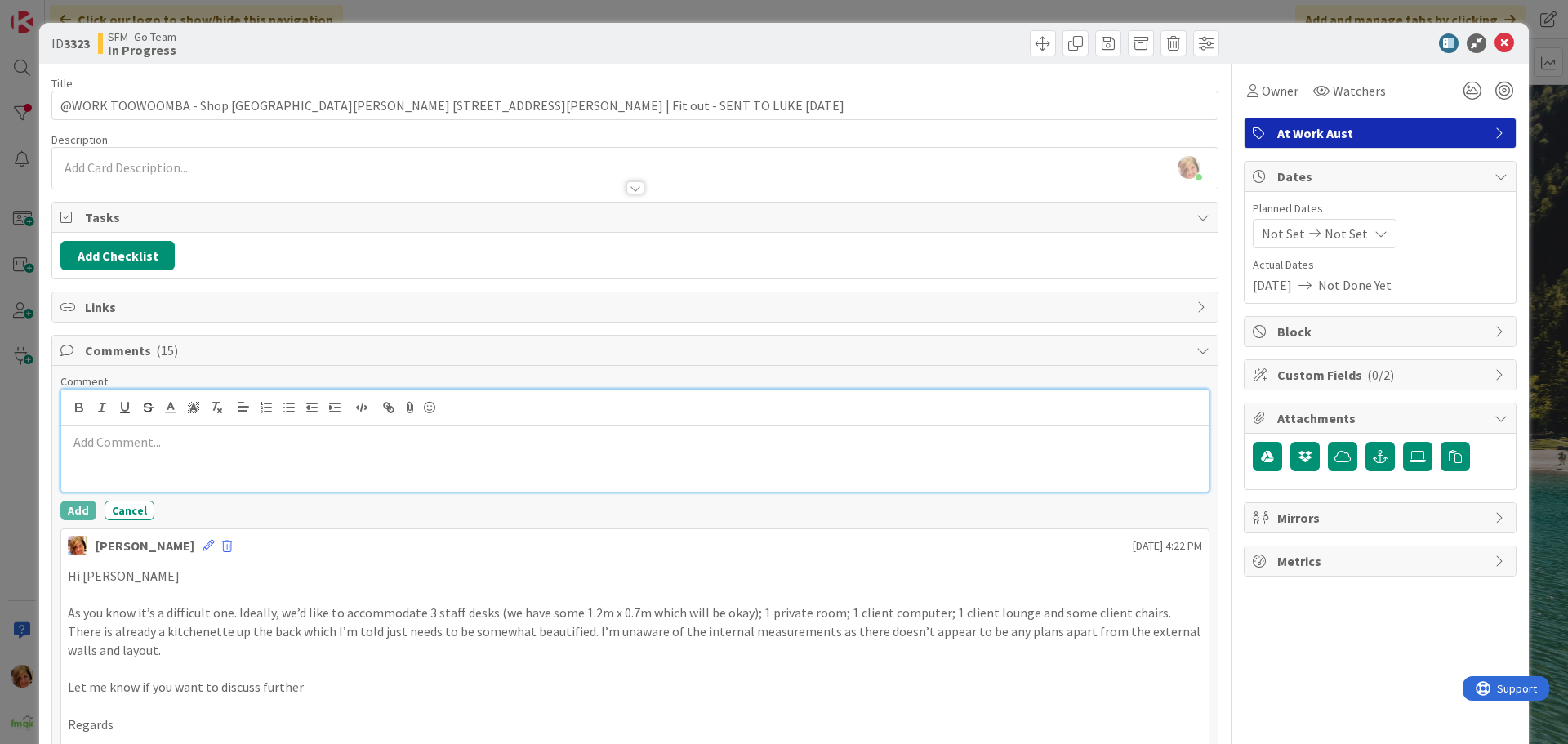
click at [187, 468] on div at bounding box center [635, 458] width 1147 height 65
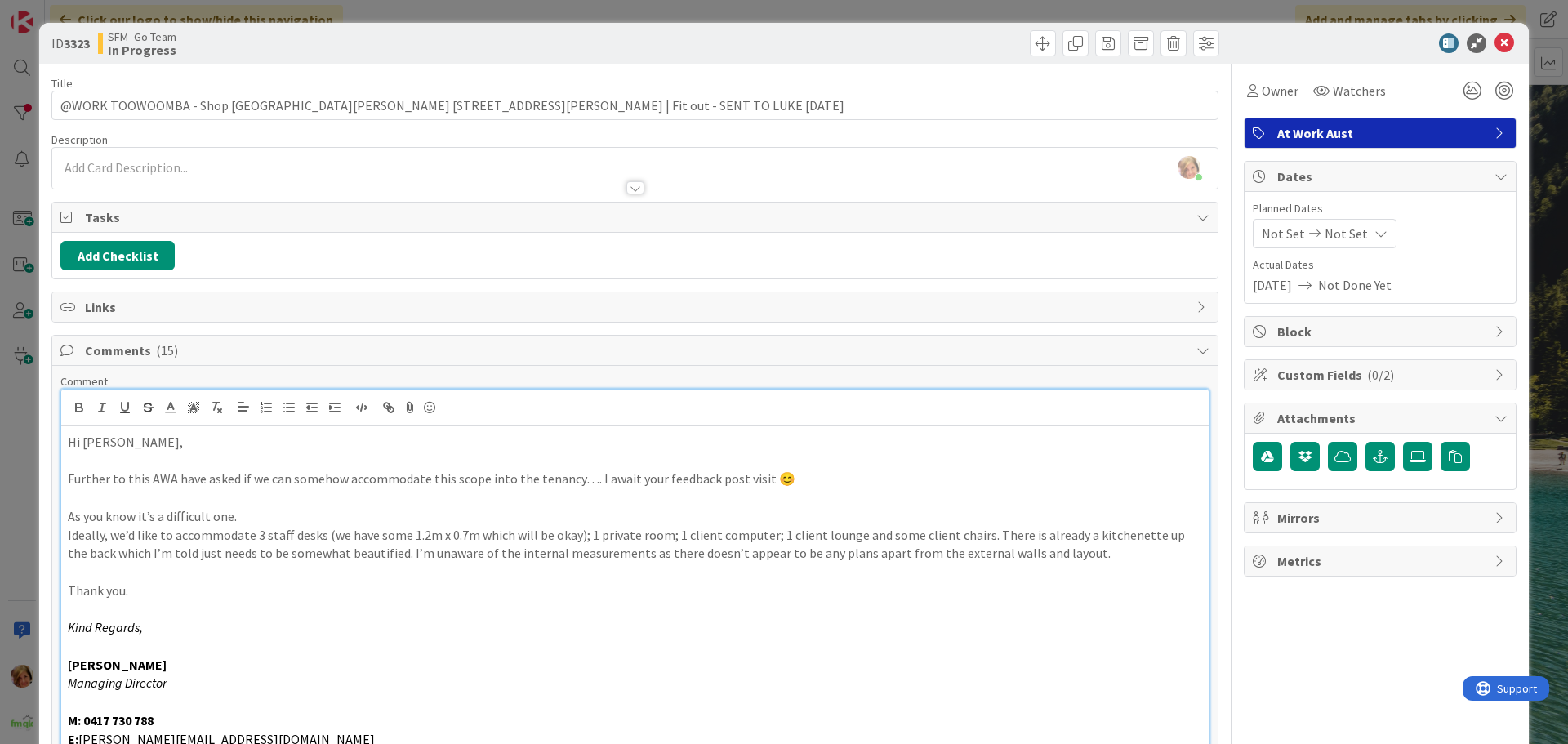
scroll to position [21, 0]
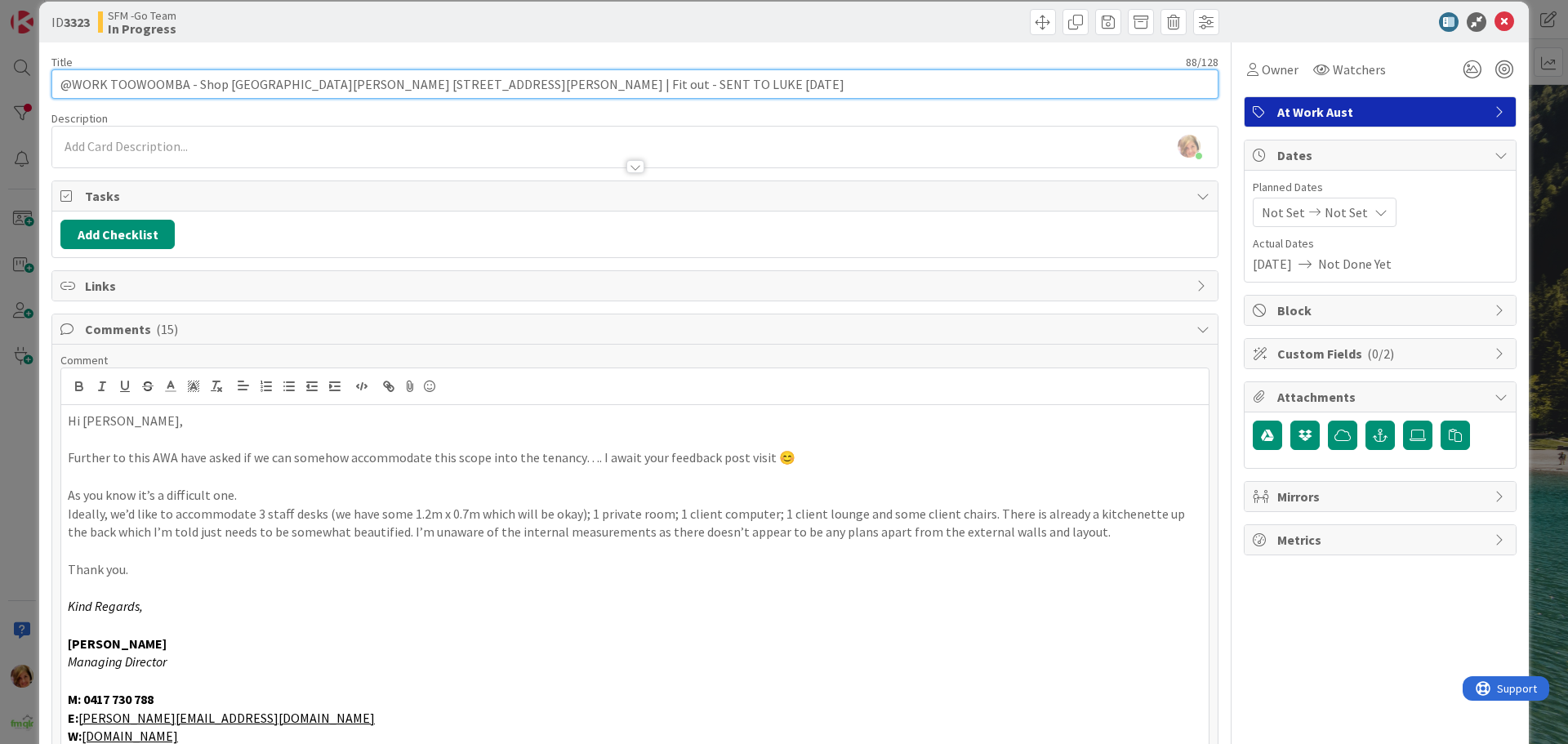
drag, startPoint x: 601, startPoint y: 87, endPoint x: 469, endPoint y: 91, distance: 132.1
click at [469, 91] on input "@WORK TOOWOOMBA - Shop [GEOGRAPHIC_DATA][PERSON_NAME] [STREET_ADDRESS][PERSON_N…" at bounding box center [635, 85] width 1167 height 30
type input "@WORK TOOWOOMBA - Shop 28 [GEOGRAPHIC_DATA][PERSON_NAME] [STREET_ADDRESS][PERSO…"
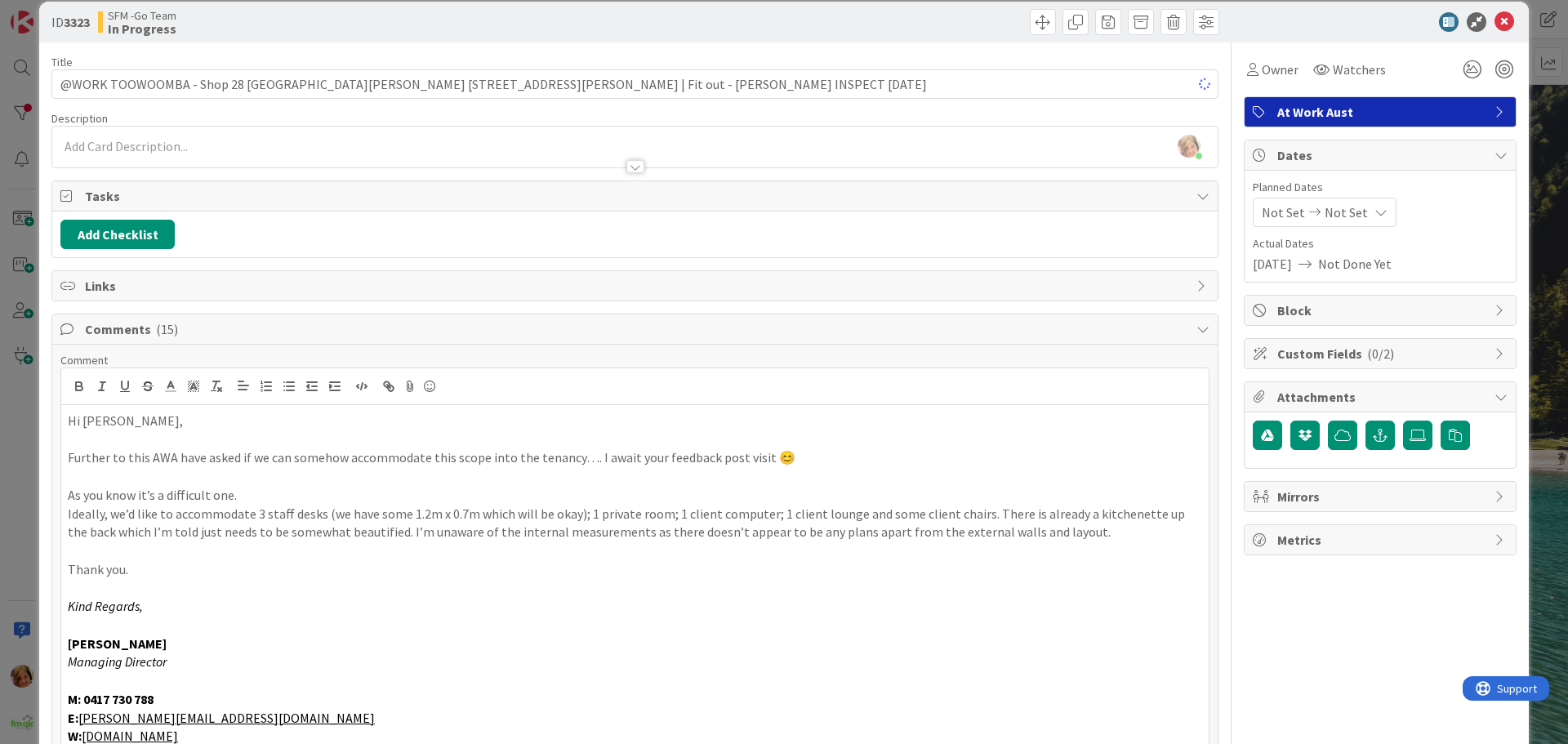
click at [885, 13] on div at bounding box center [929, 22] width 580 height 26
click at [1495, 17] on icon at bounding box center [1504, 22] width 19 height 19
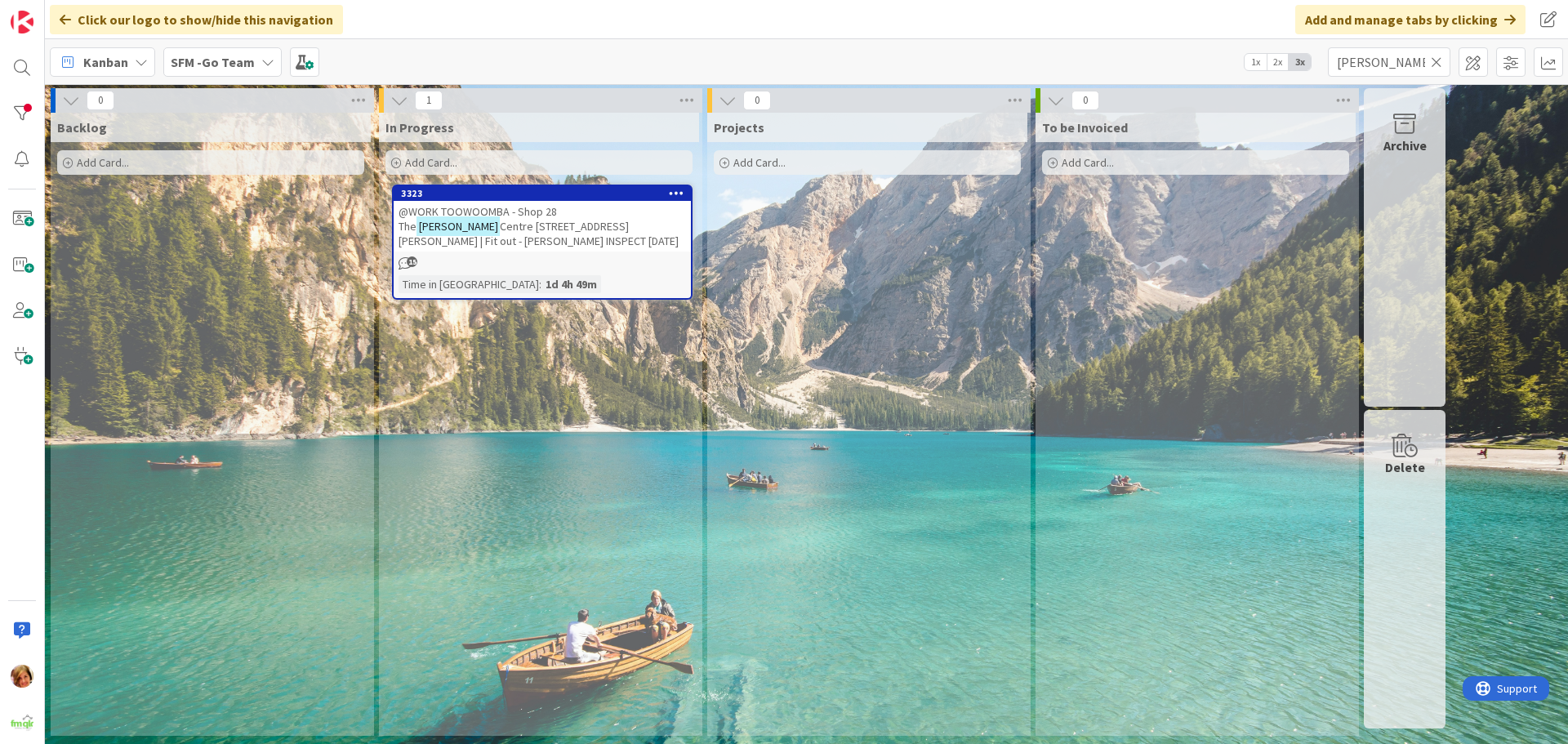
click at [1436, 60] on icon at bounding box center [1436, 62] width 11 height 15
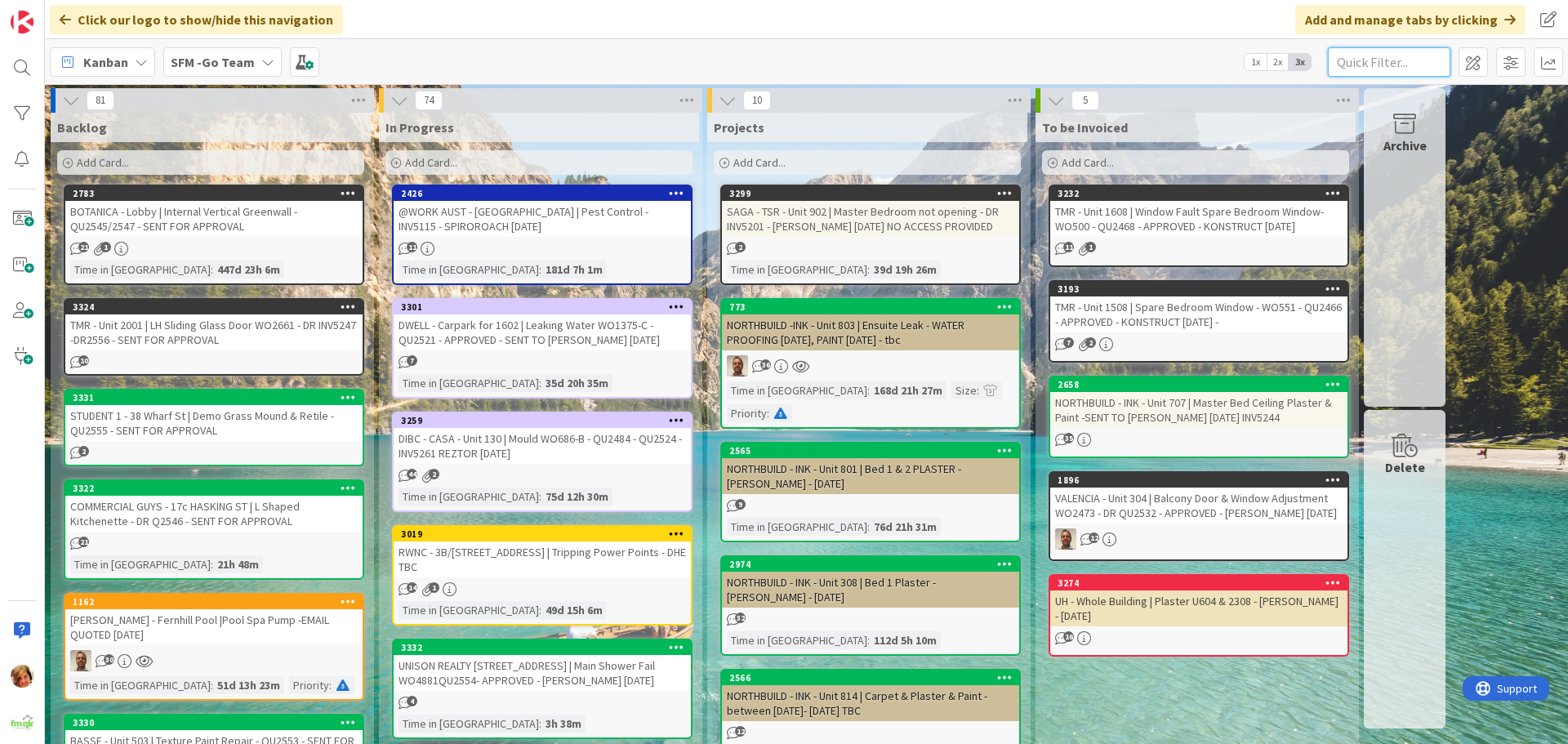
click at [1344, 59] on input "text" at bounding box center [1388, 62] width 123 height 30
type input "FORITIUDE"
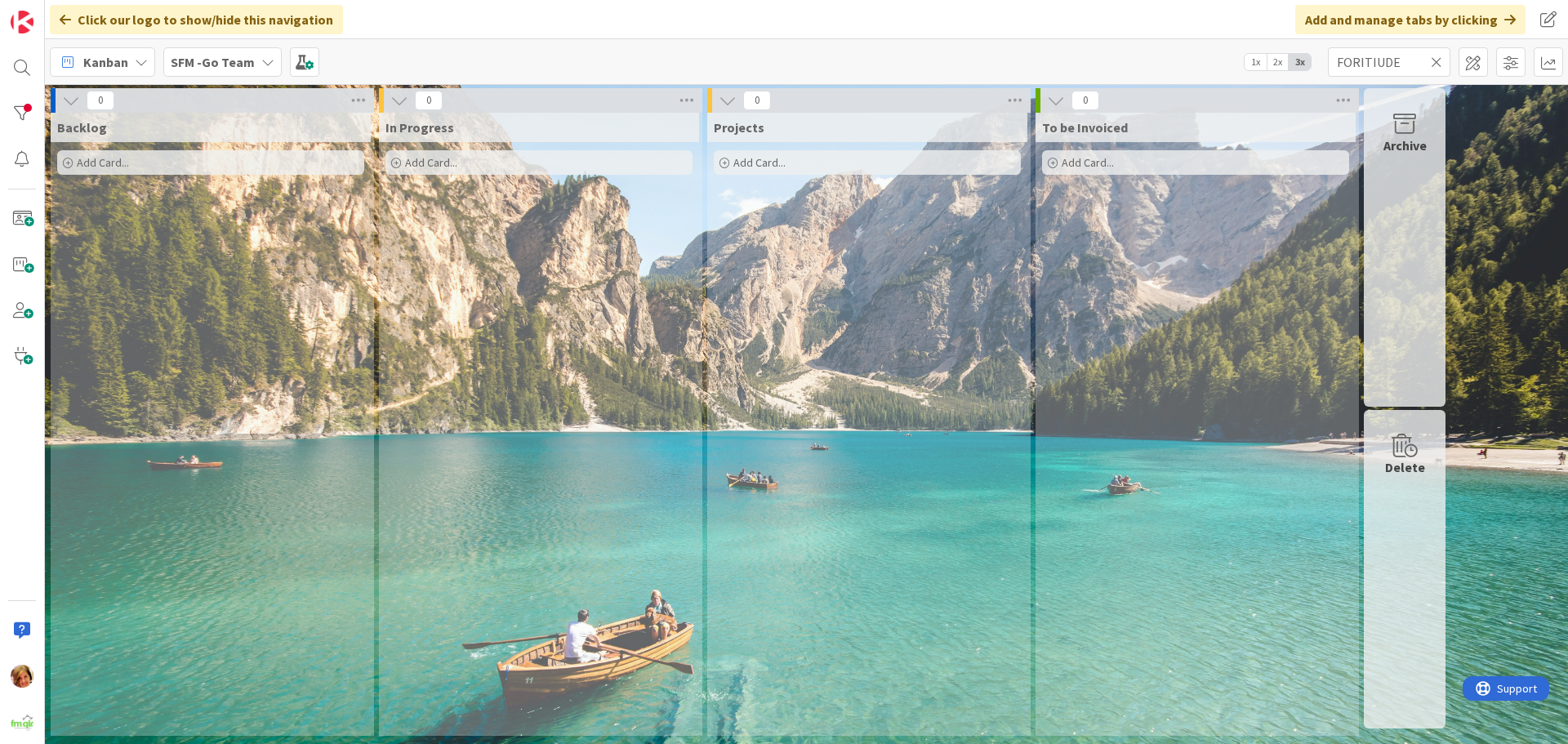
click at [1435, 58] on icon at bounding box center [1436, 62] width 11 height 15
click at [1435, 58] on input "text" at bounding box center [1388, 62] width 123 height 30
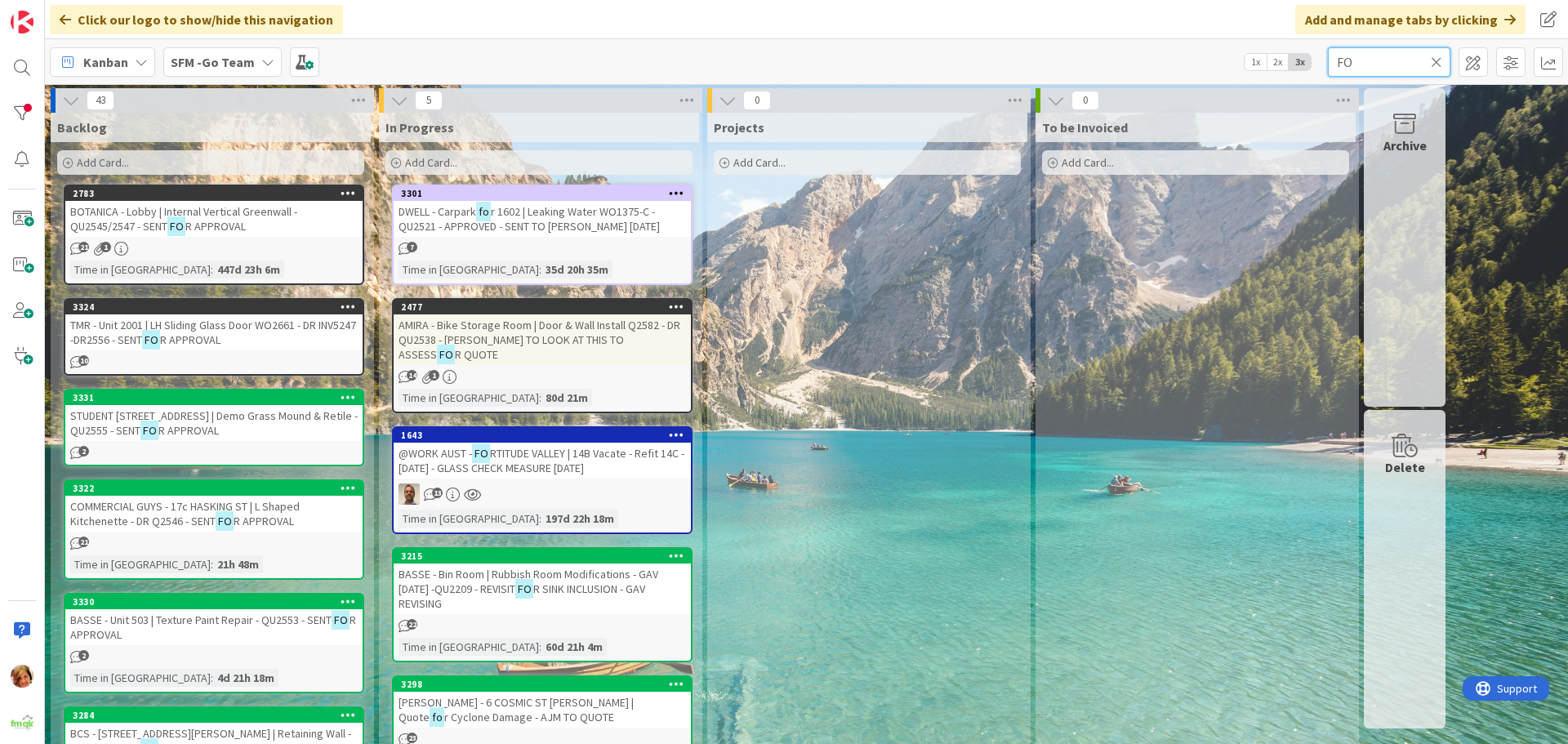
type input "FO"
click at [557, 446] on span "RTITUDE VALLEY | 14B Vacate - Refit 14C - [DATE] - GLASS CHECK MEASURE [DATE]" at bounding box center [541, 461] width 286 height 30
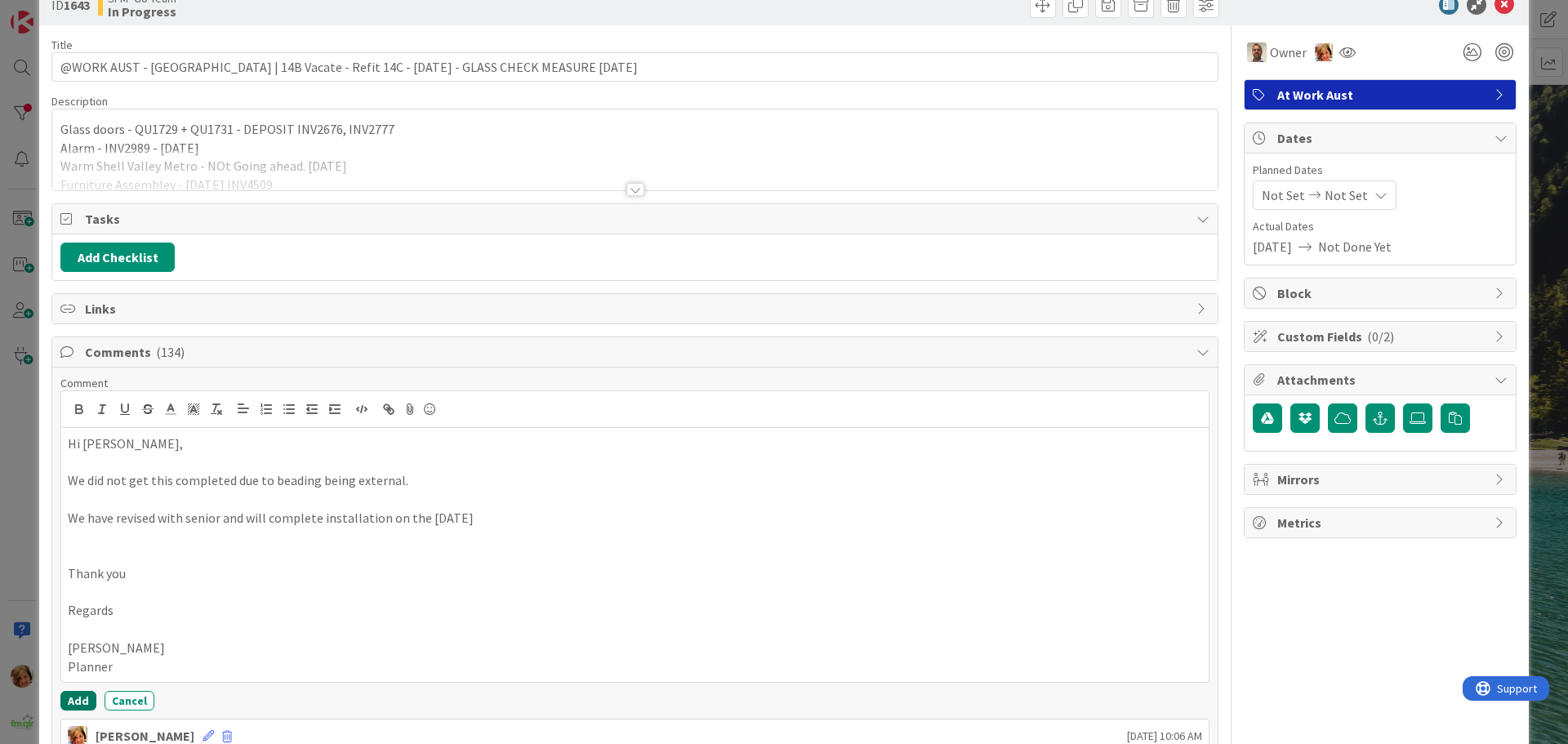
click at [72, 691] on button "Add" at bounding box center [78, 700] width 36 height 19
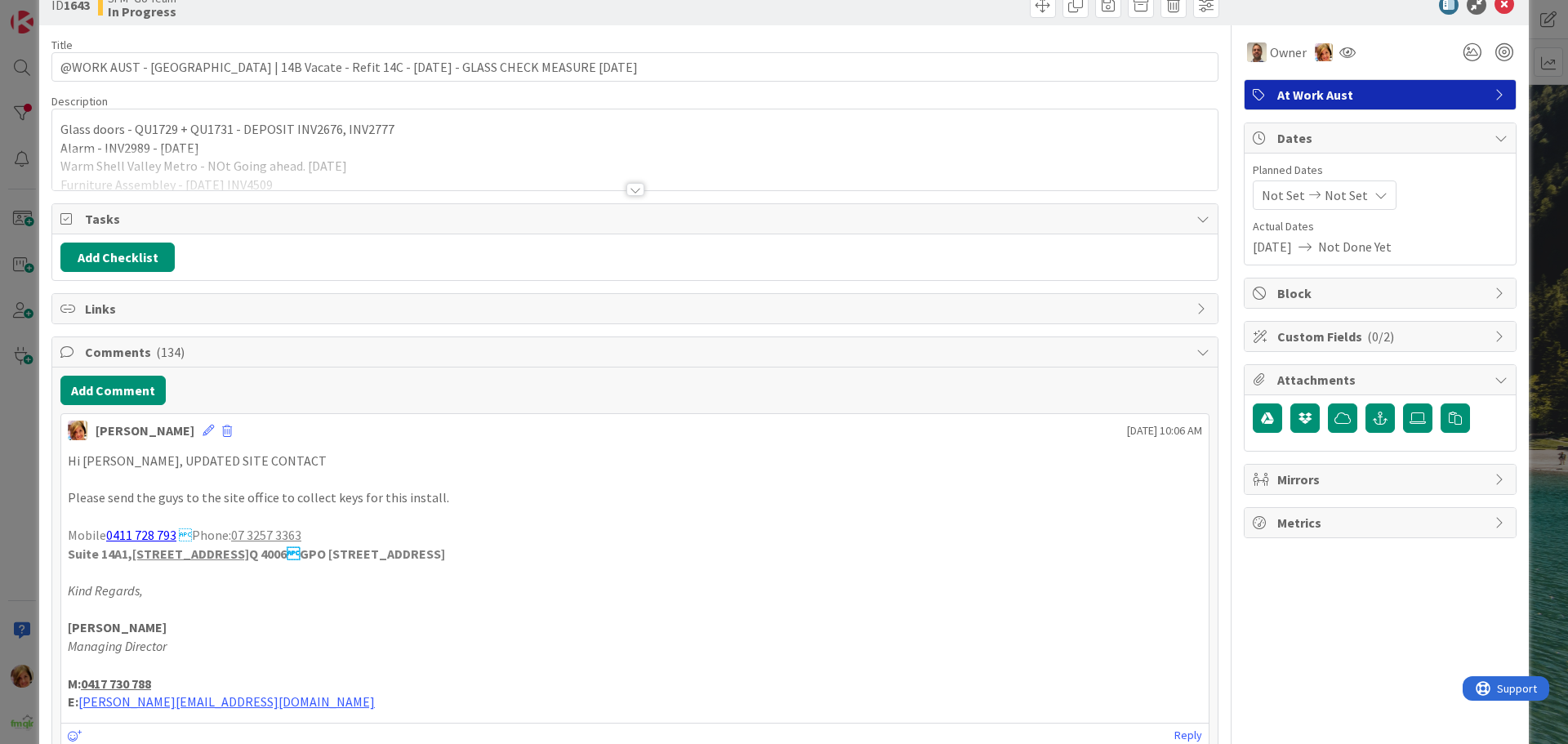
scroll to position [163, 0]
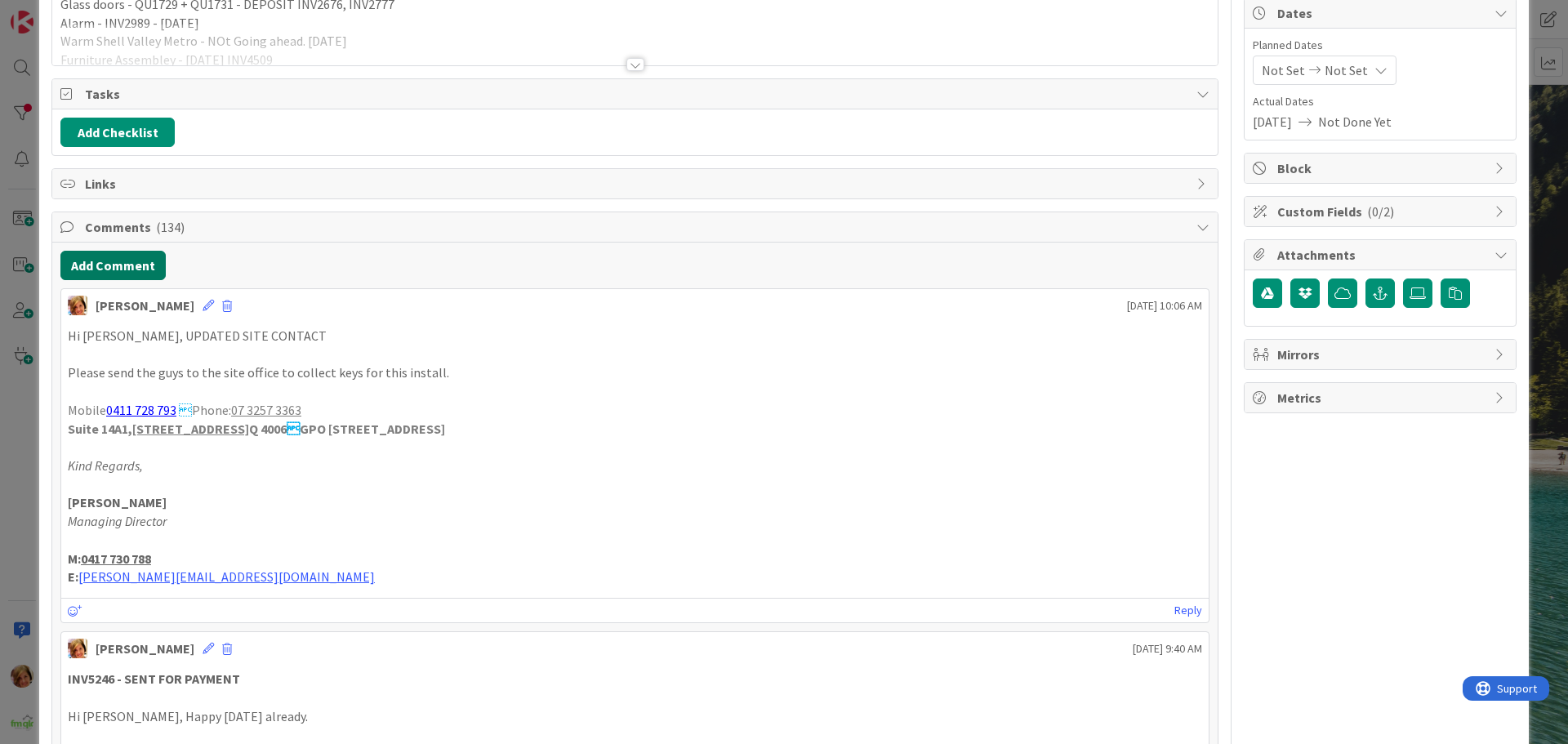
click at [110, 268] on button "Add Comment" at bounding box center [112, 266] width 105 height 30
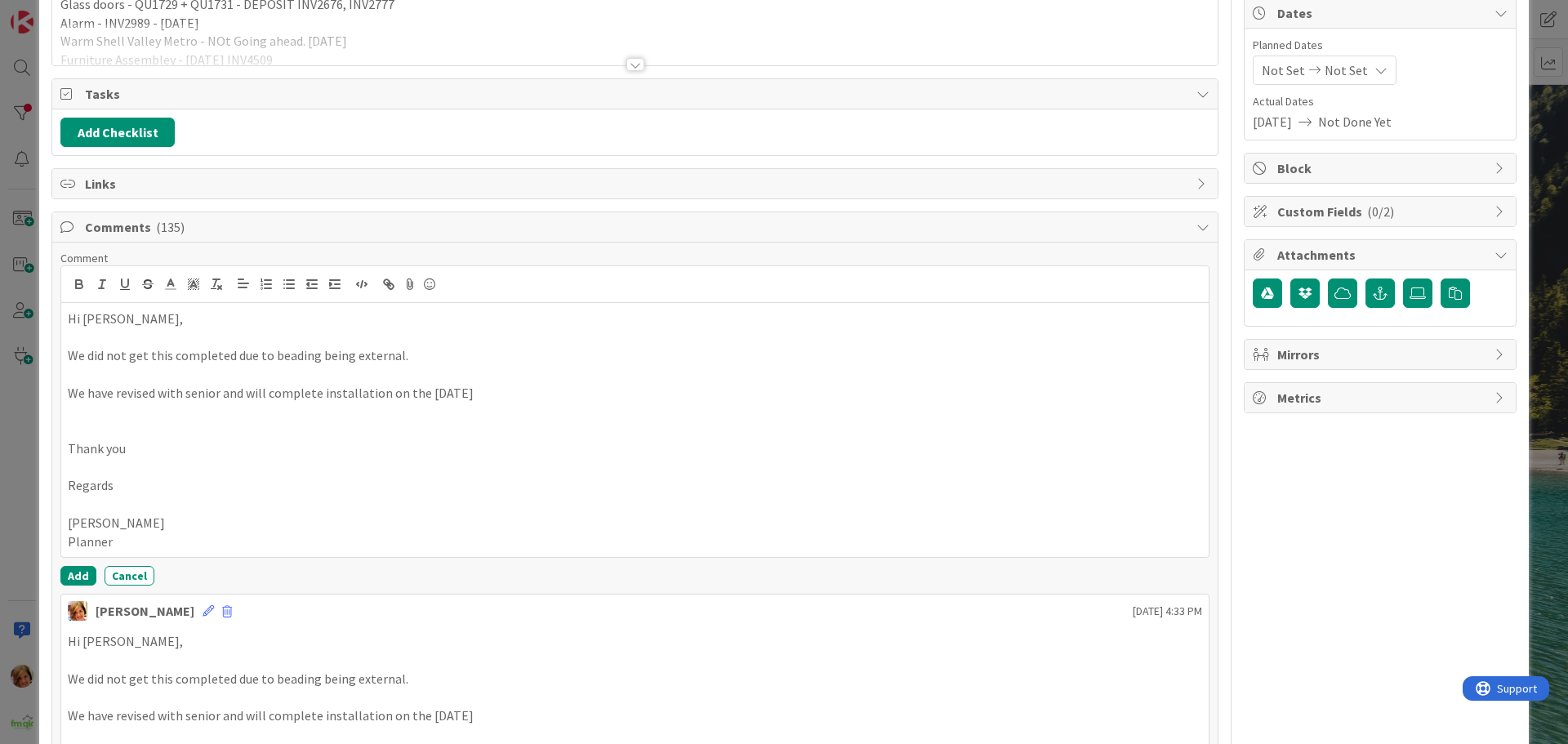
click at [151, 329] on p at bounding box center [635, 338] width 1134 height 19
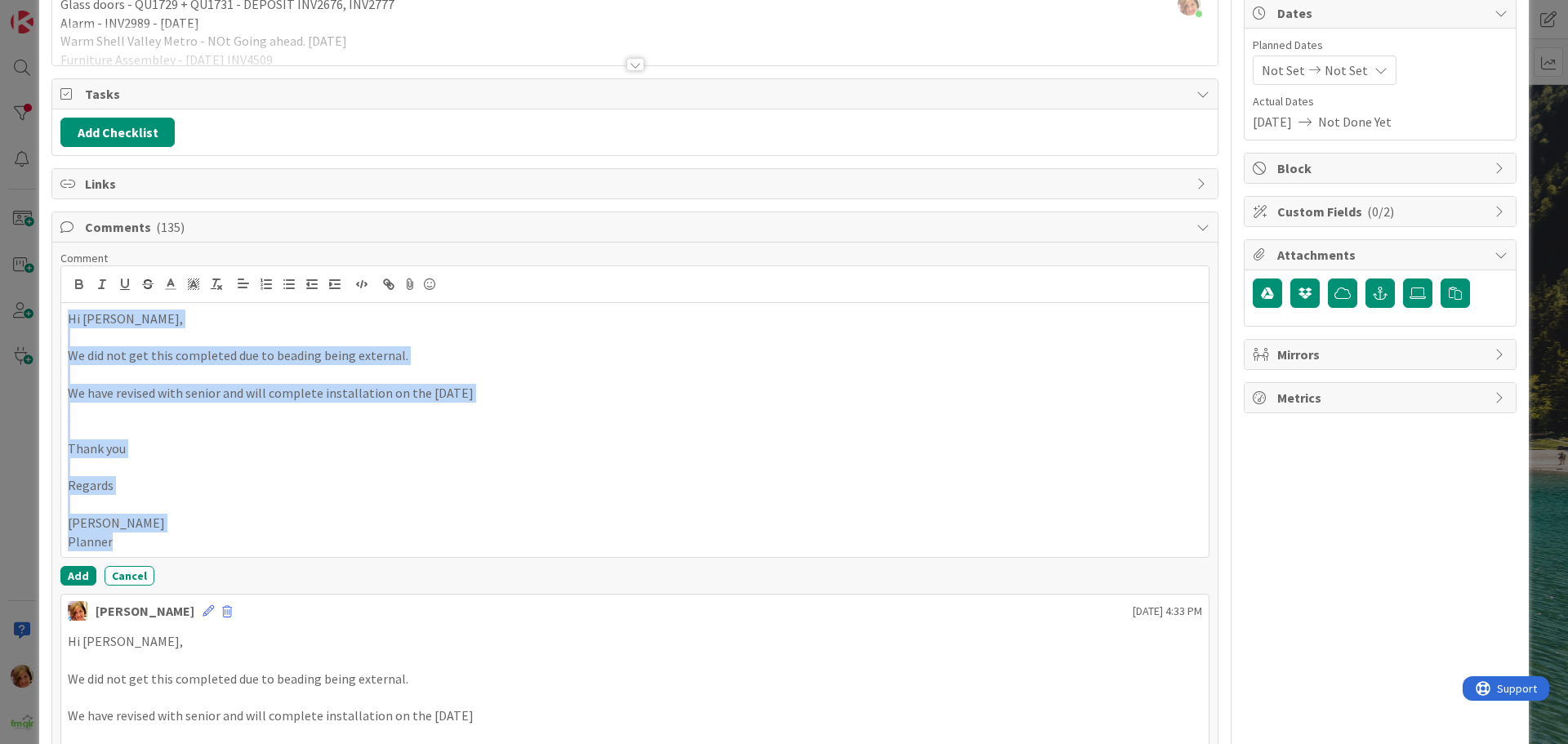
drag, startPoint x: 151, startPoint y: 538, endPoint x: 67, endPoint y: 323, distance: 230.8
click at [67, 323] on div "Hi [PERSON_NAME], We did not get this completed due to beading being external. …" at bounding box center [635, 429] width 1147 height 254
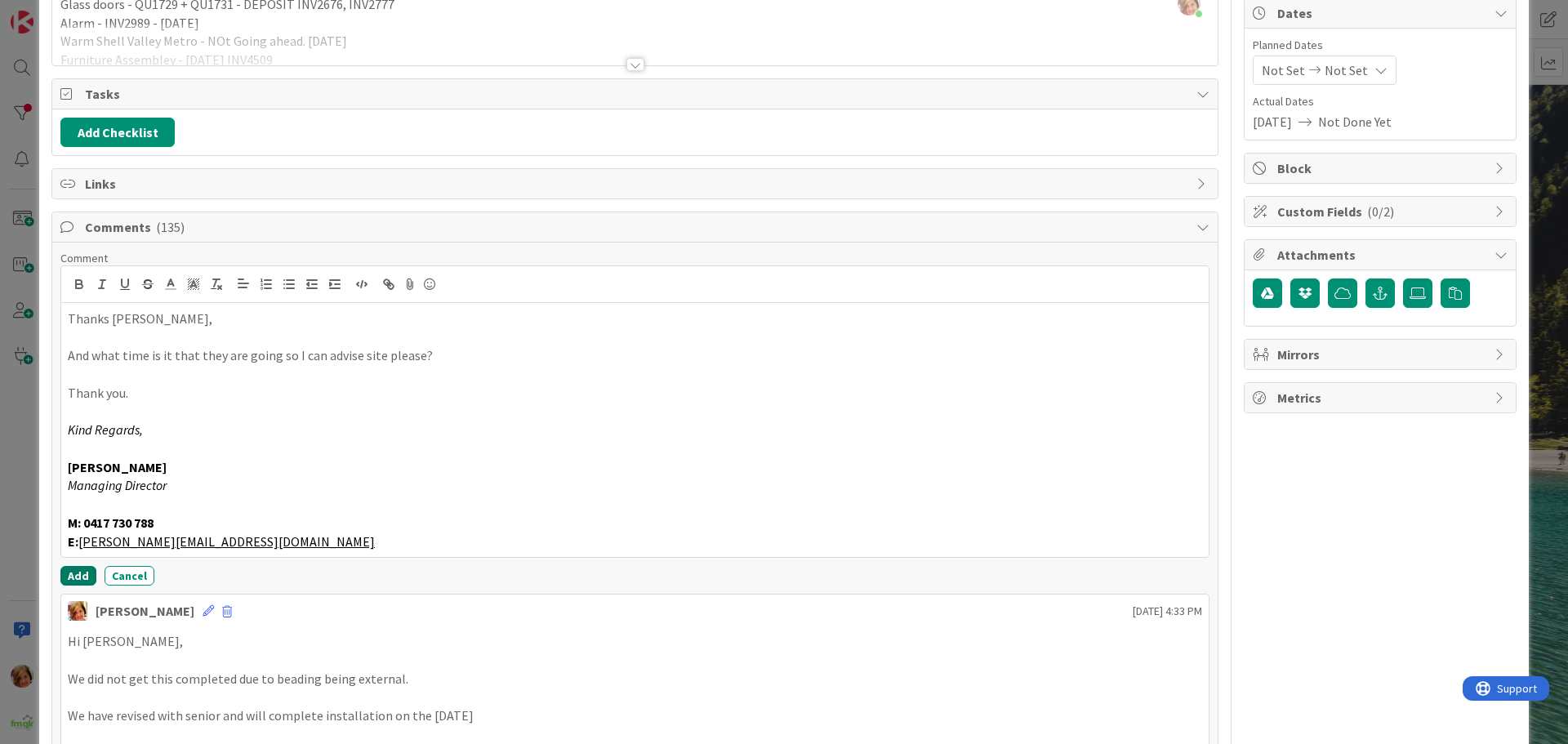
click at [82, 577] on button "Add" at bounding box center [78, 575] width 36 height 19
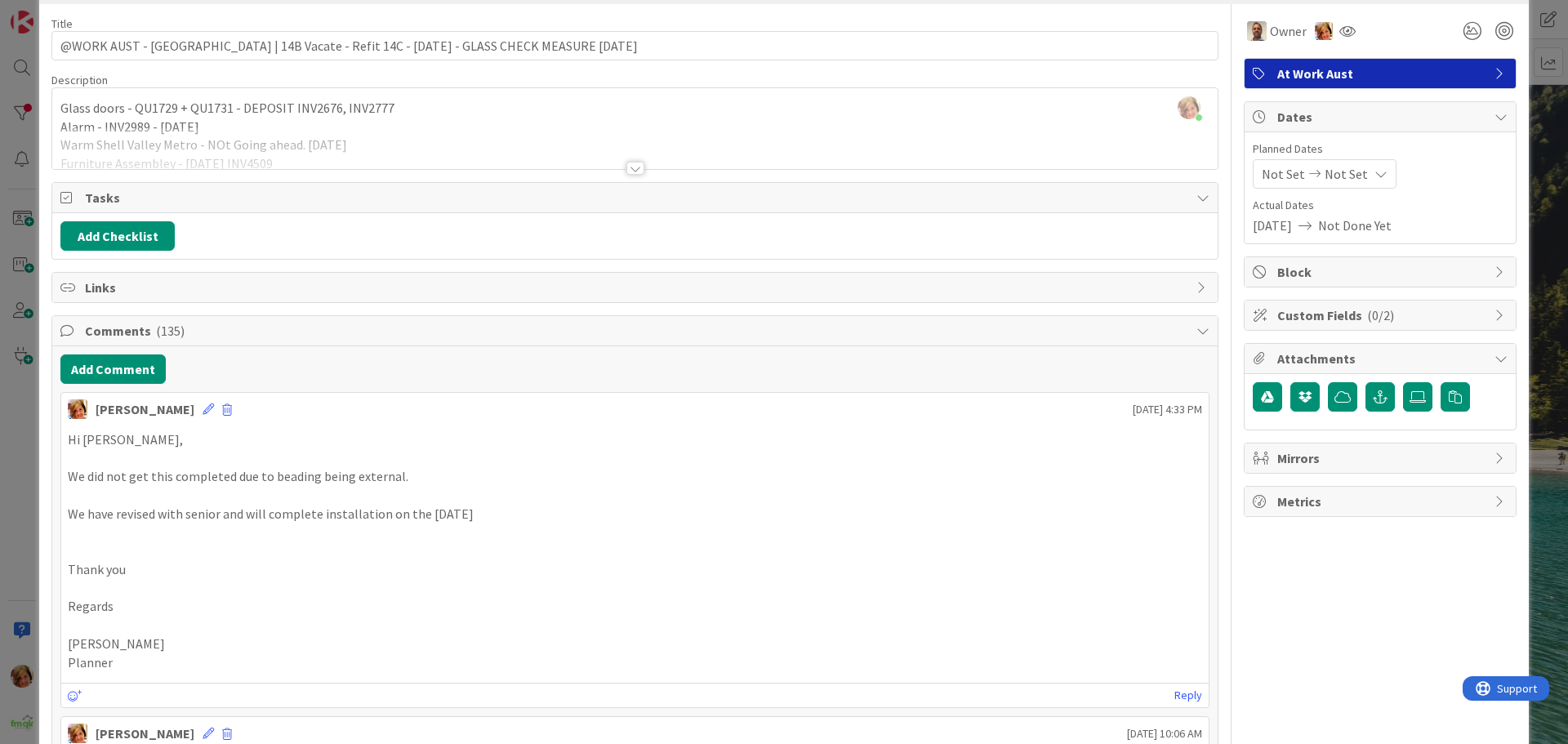
scroll to position [0, 0]
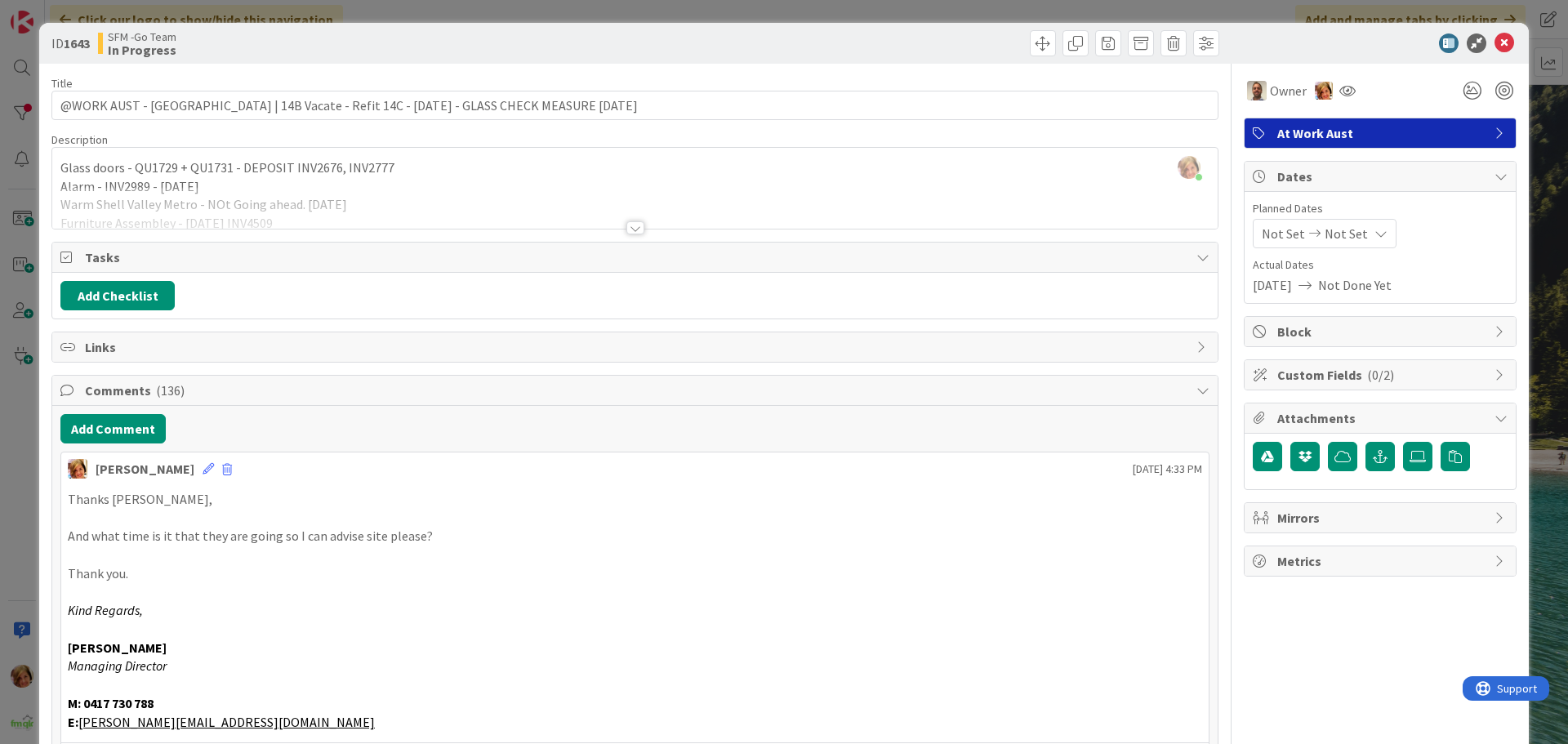
click at [709, 32] on div at bounding box center [929, 44] width 580 height 26
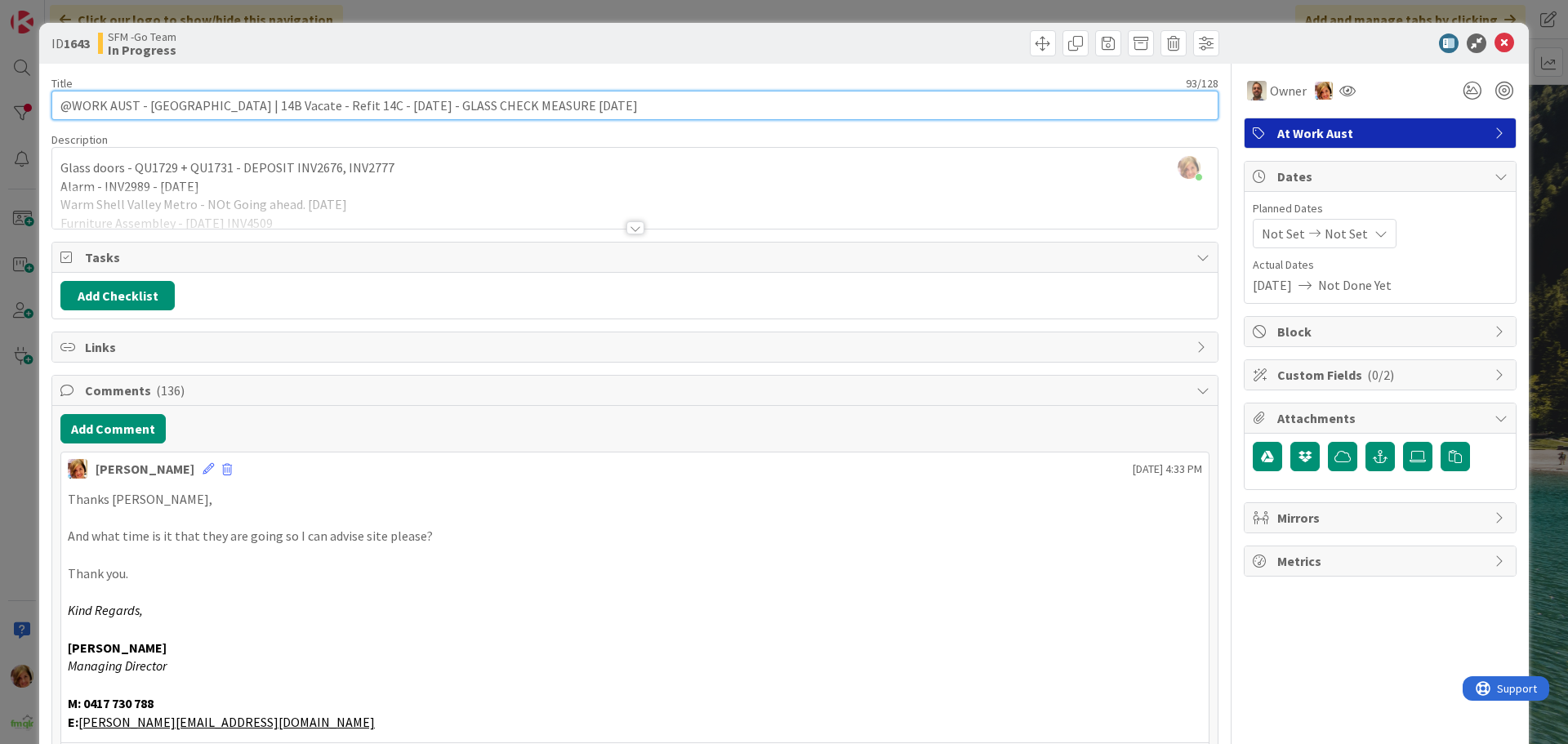
drag, startPoint x: 630, startPoint y: 105, endPoint x: 434, endPoint y: 114, distance: 196.2
click at [434, 114] on input "@WORK AUST - [GEOGRAPHIC_DATA] | 14B Vacate - Refit 14C - [DATE] - GLASS CHECK …" at bounding box center [635, 105] width 1167 height 30
type input "@WORK AUST - [GEOGRAPHIC_DATA] | 14B Vacate - Refit 14C - [DATE] - GLASS [DATE]"
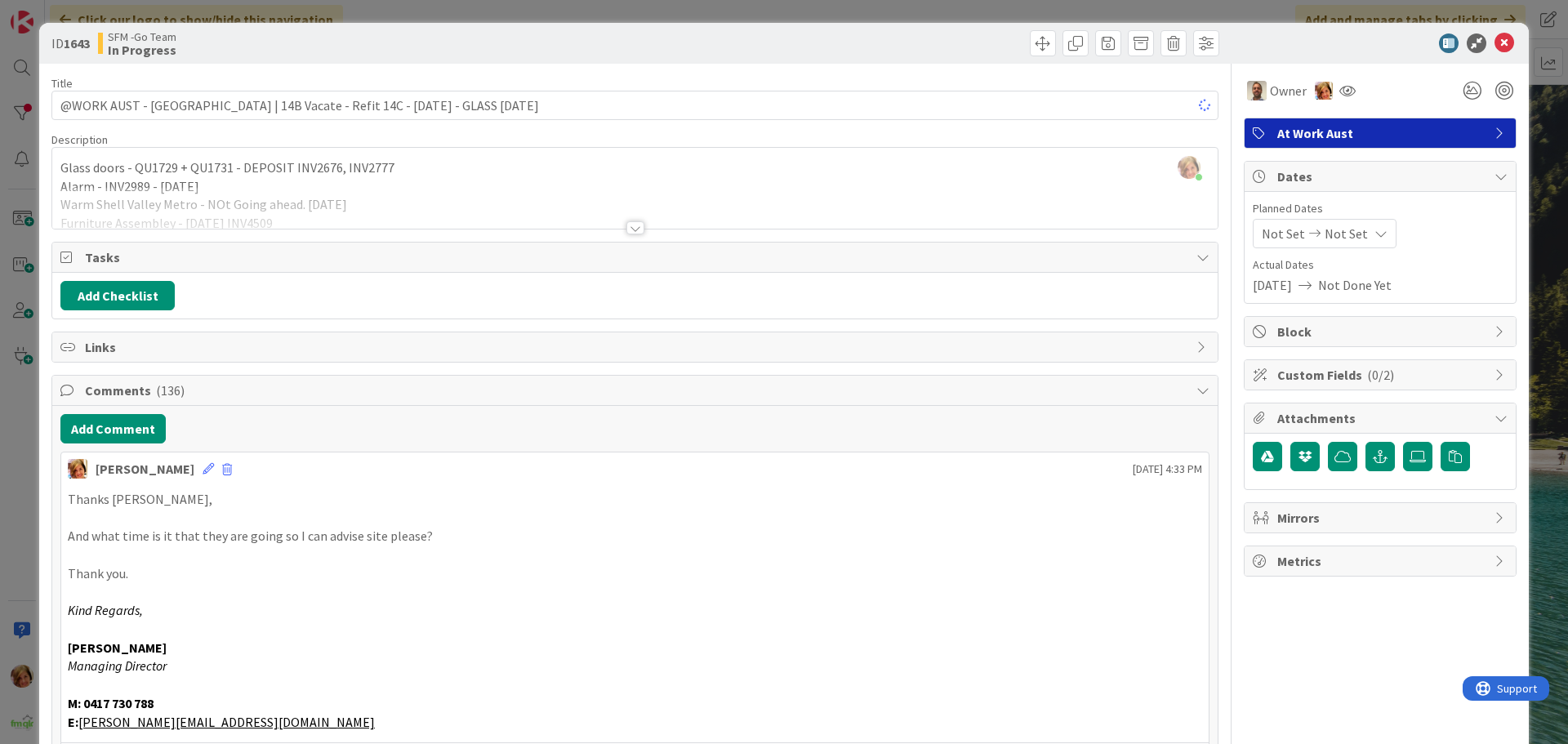
click at [710, 47] on div at bounding box center [929, 44] width 580 height 26
click at [1495, 45] on icon at bounding box center [1504, 43] width 19 height 19
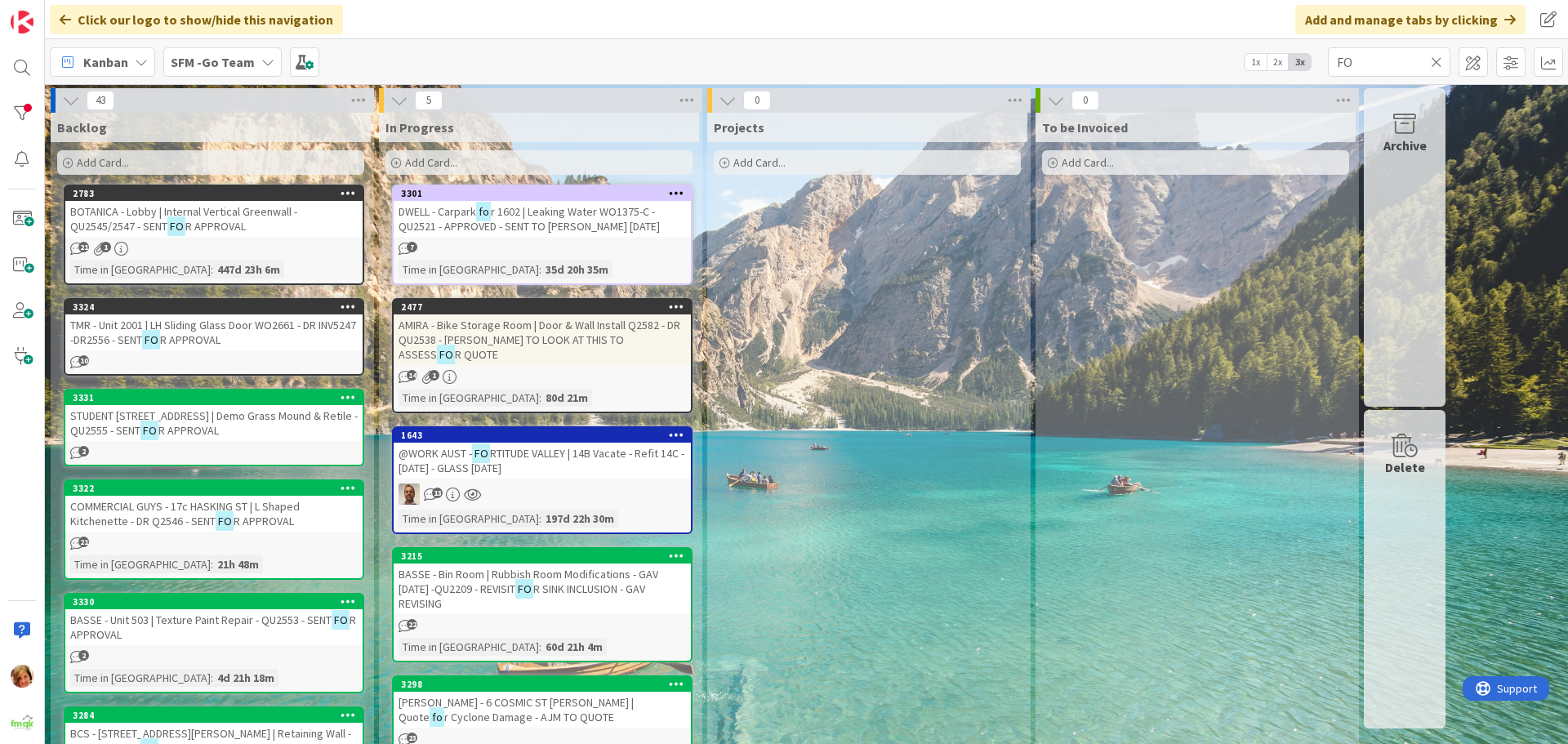
click at [1434, 58] on icon at bounding box center [1436, 62] width 11 height 15
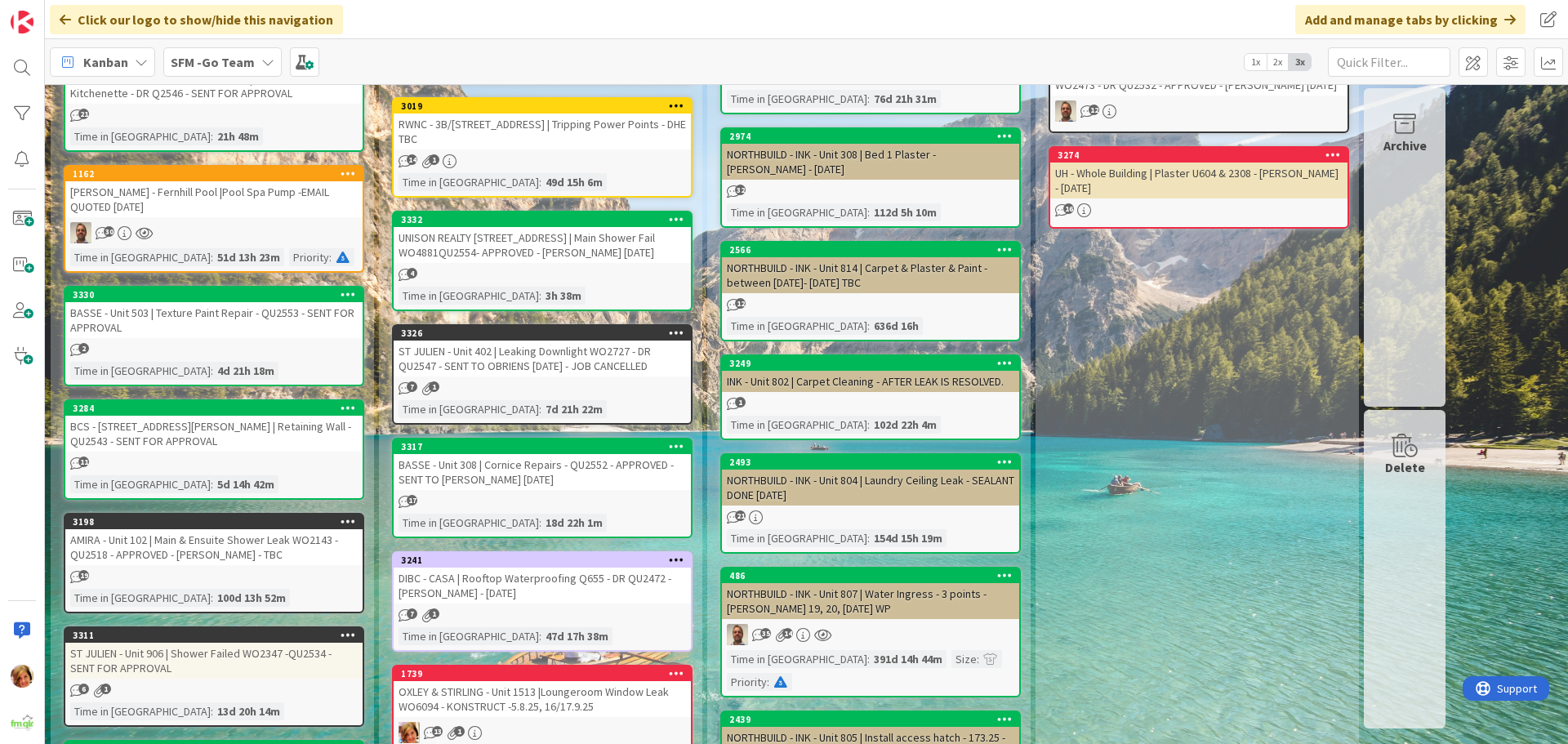
scroll to position [490, 0]
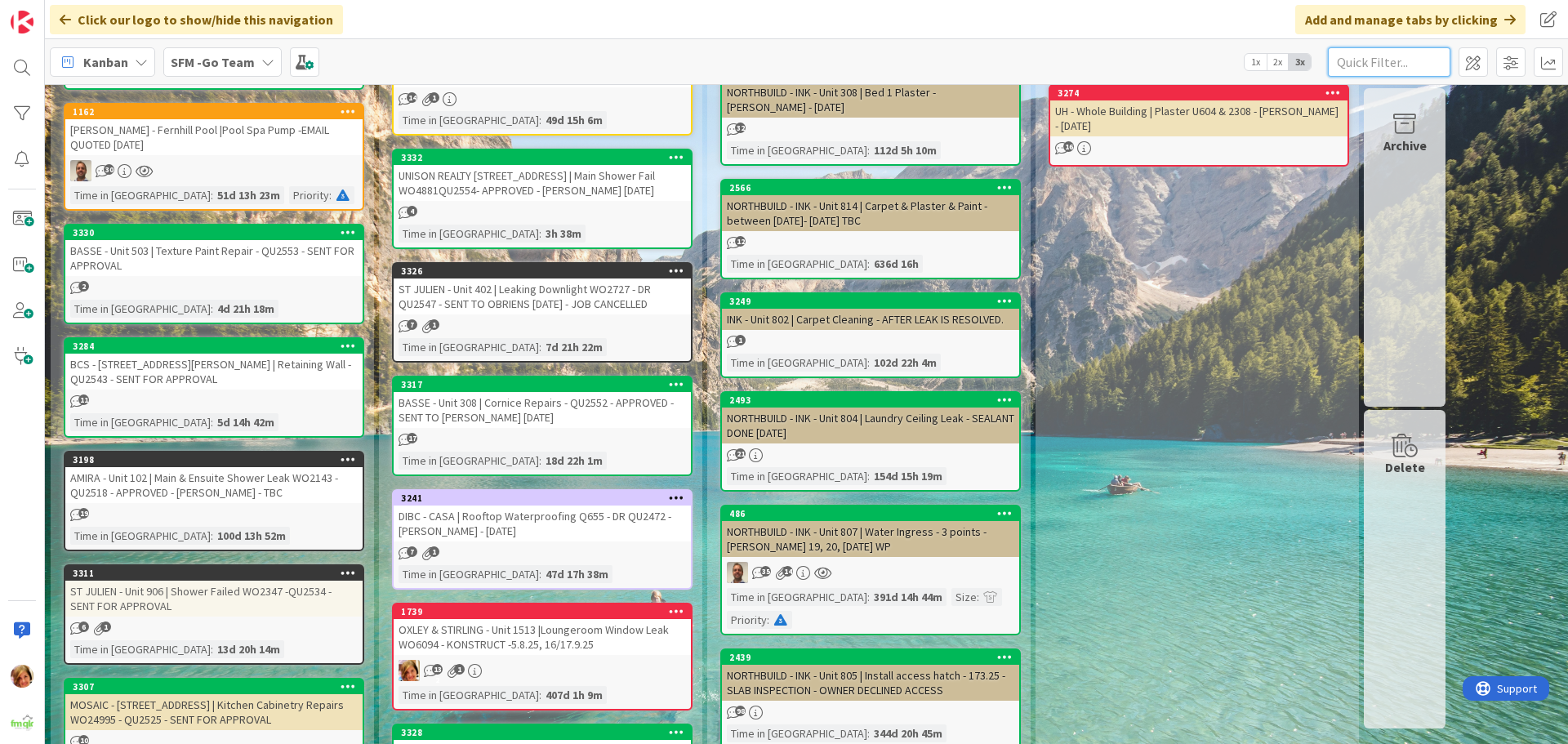
click at [1386, 61] on input "text" at bounding box center [1388, 62] width 123 height 30
type input "9 [PERSON_NAME]"
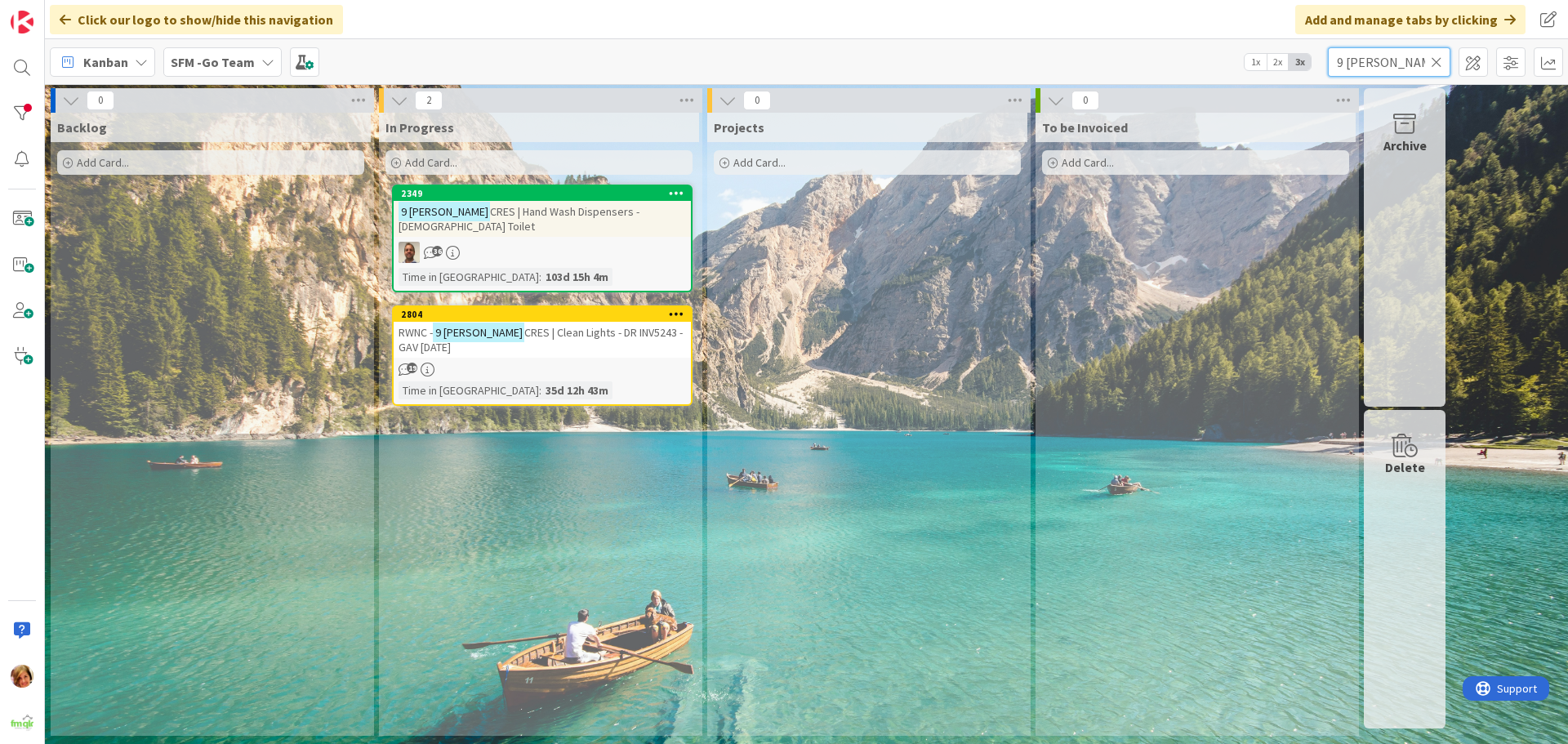
scroll to position [0, 0]
click at [553, 333] on div "RWNC - 9 [PERSON_NAME] | Clean Lights - DR INV5243 - GAV [DATE]" at bounding box center [542, 339] width 297 height 36
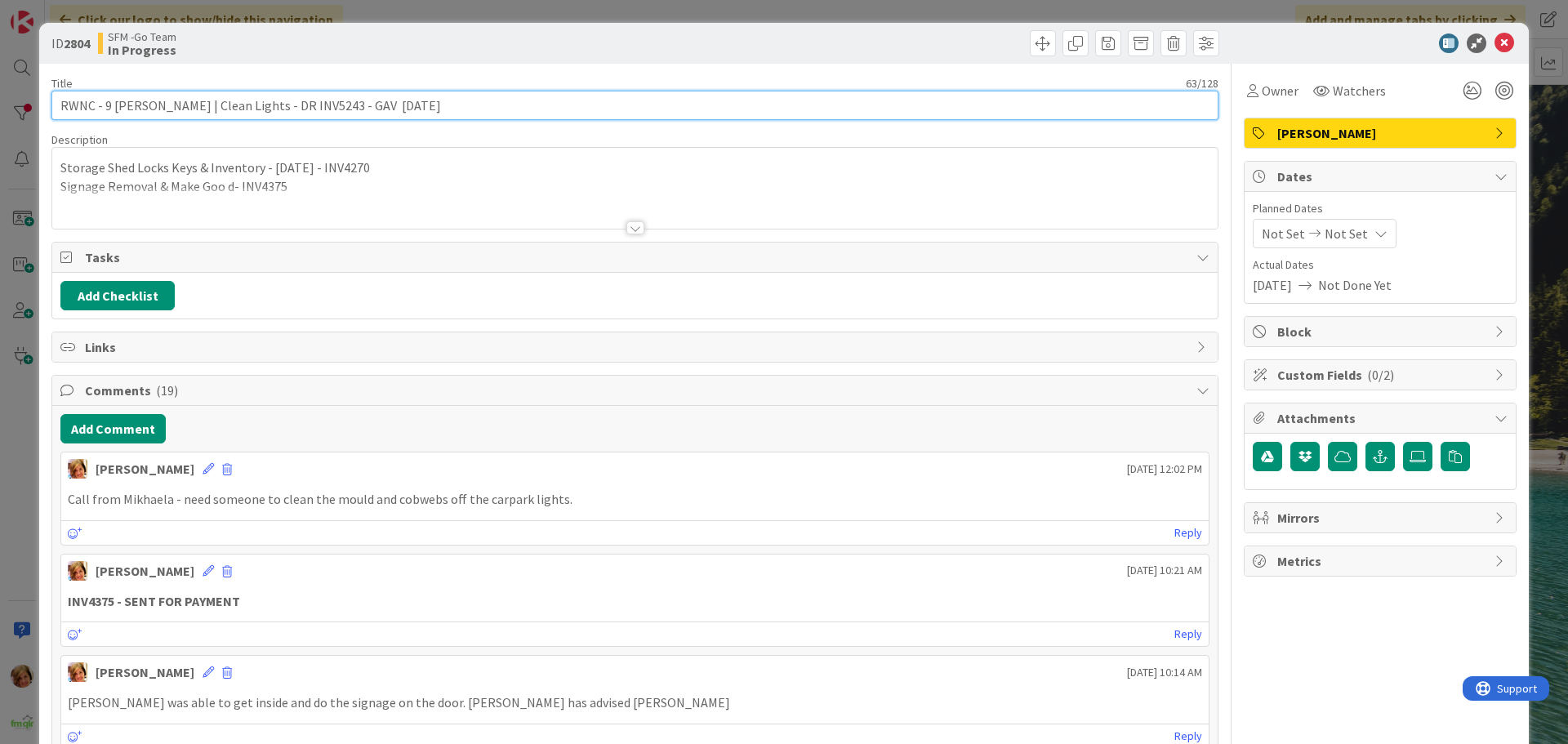
click at [424, 105] on input "RWNC - 9 [PERSON_NAME] | Clean Lights - DR INV5243 - GAV [DATE]" at bounding box center [635, 105] width 1167 height 30
type input "RWNC - 9 [PERSON_NAME] | Clean Lights - DR INV5243 - GAV [DATE] - CEILING TILE …"
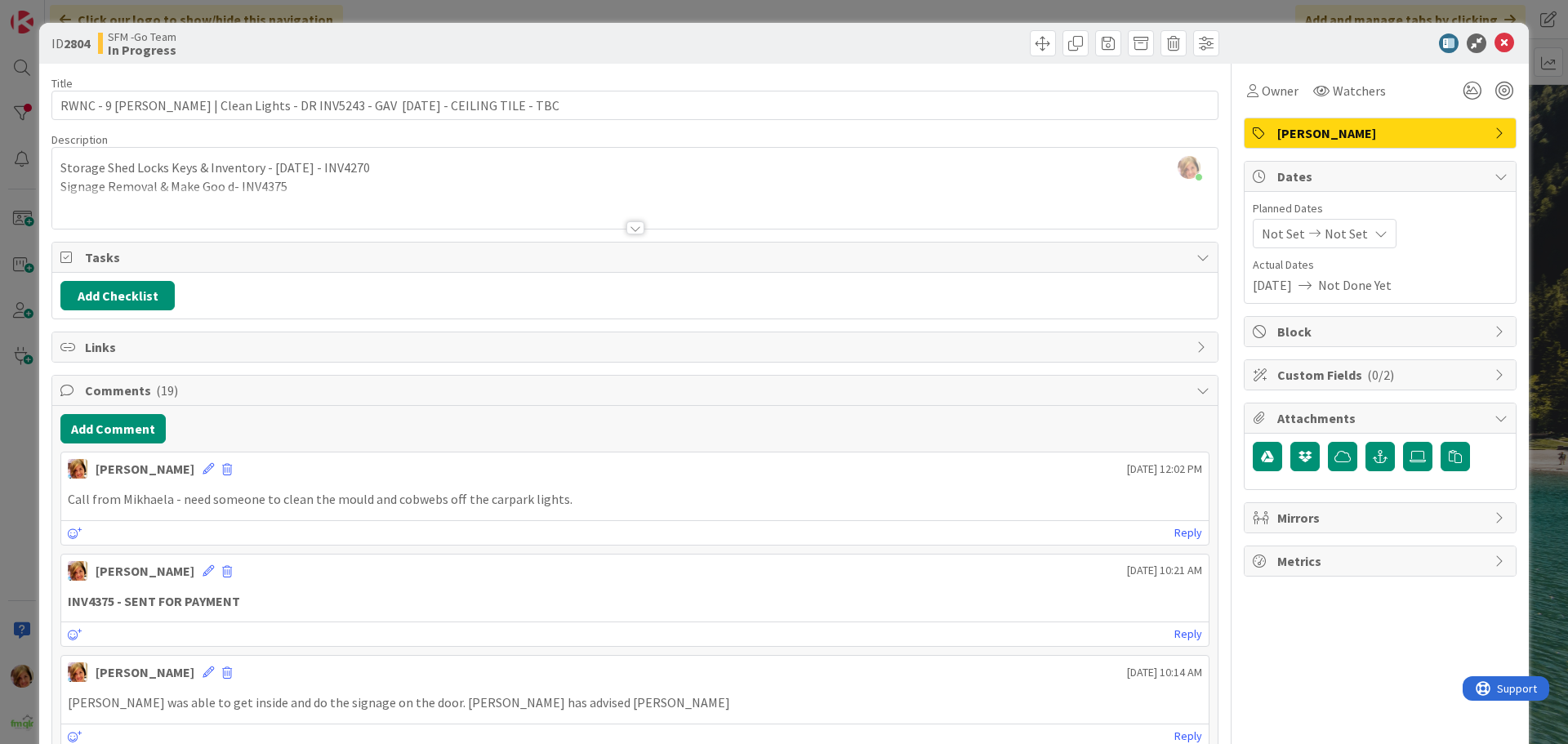
click at [643, 45] on div at bounding box center [929, 44] width 580 height 26
click at [1495, 42] on icon at bounding box center [1504, 43] width 19 height 19
